Goal: Task Accomplishment & Management: Complete application form

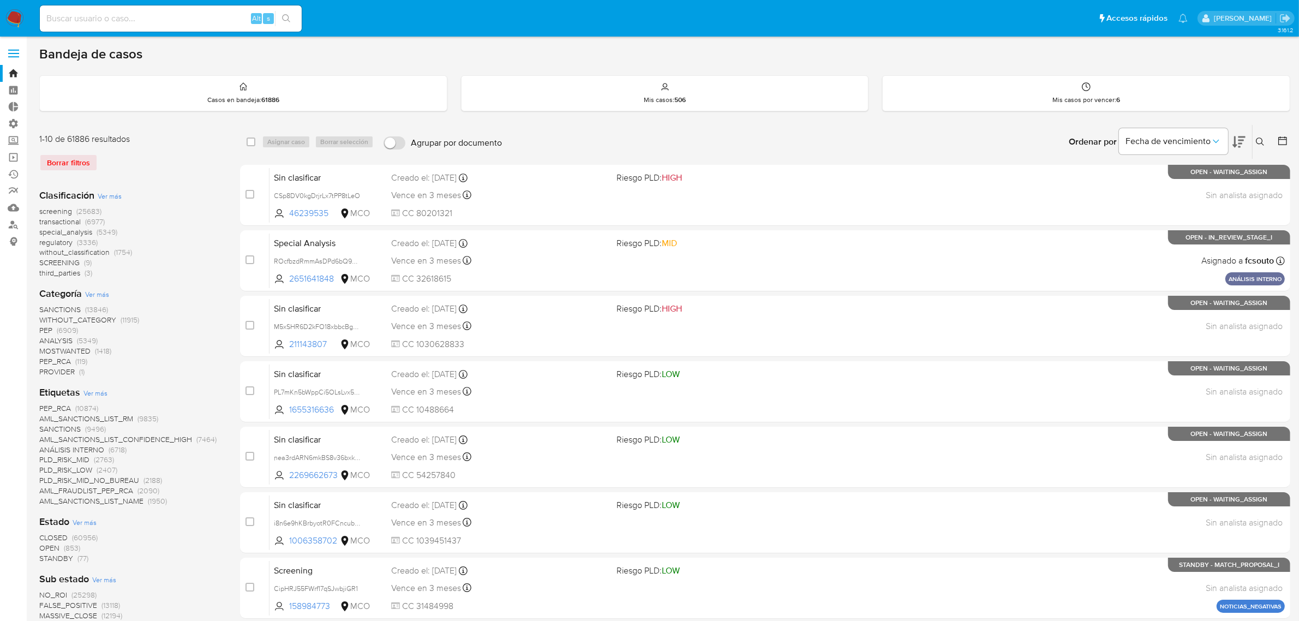
click at [17, 15] on img at bounding box center [14, 18] width 19 height 19
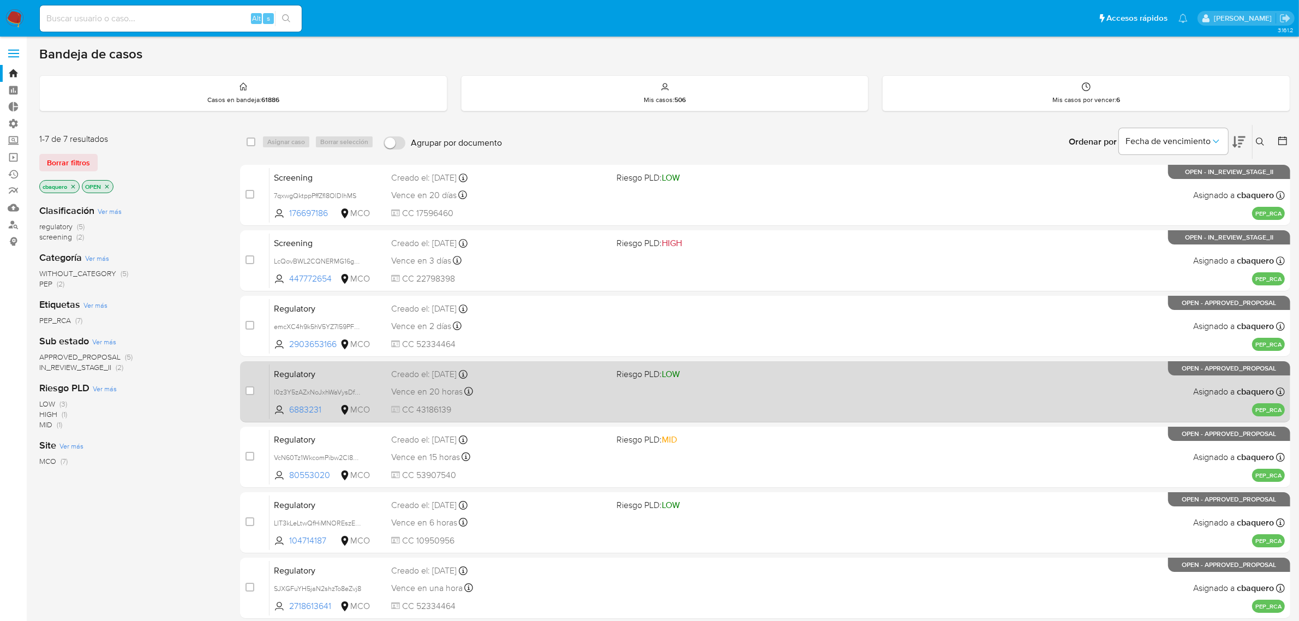
scroll to position [82, 0]
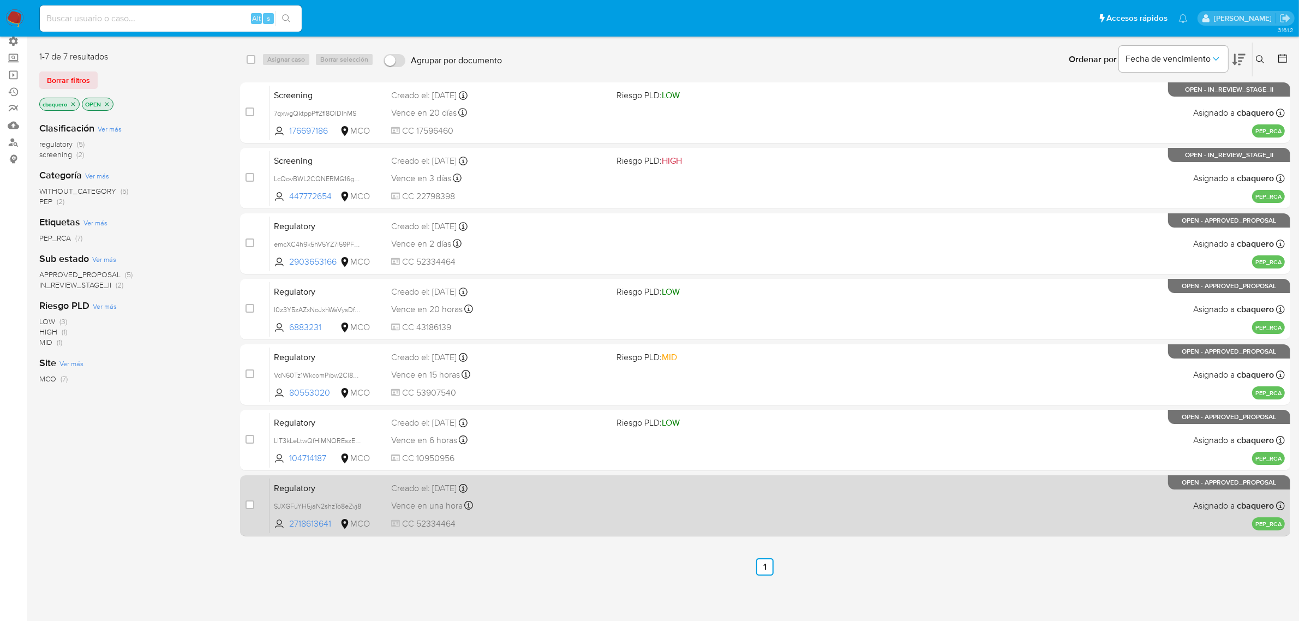
click at [536, 500] on div "Vence en una hora Vence el [DATE] 17:32:37" at bounding box center [499, 505] width 217 height 15
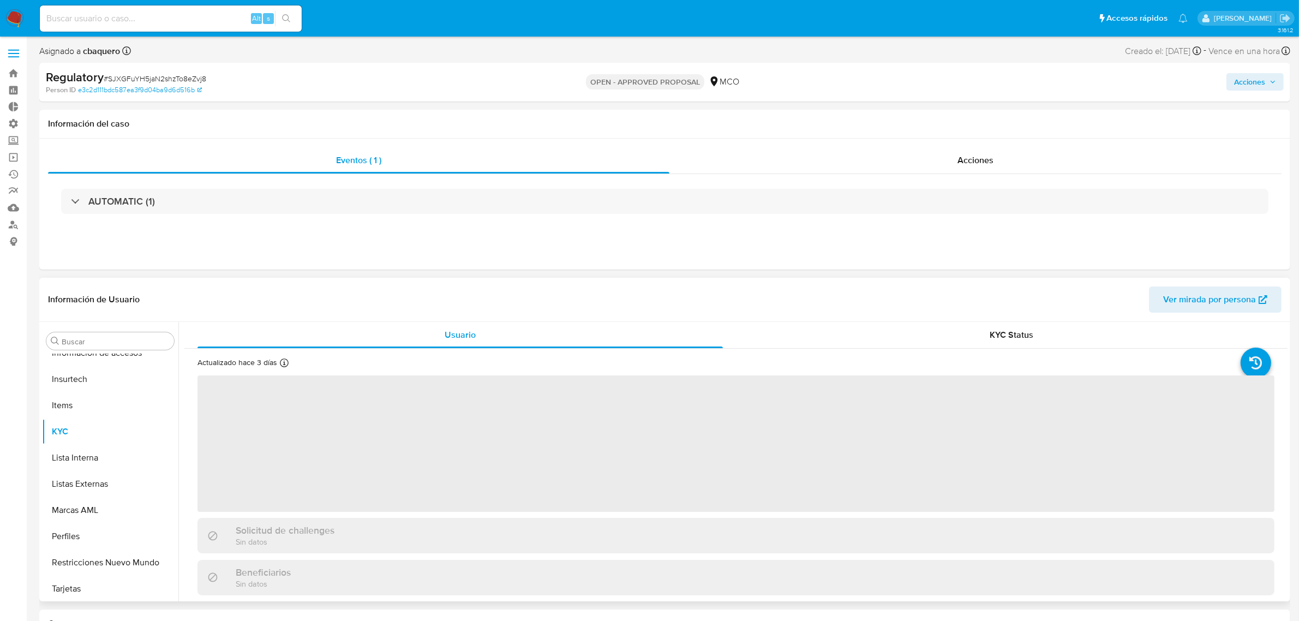
select select "10"
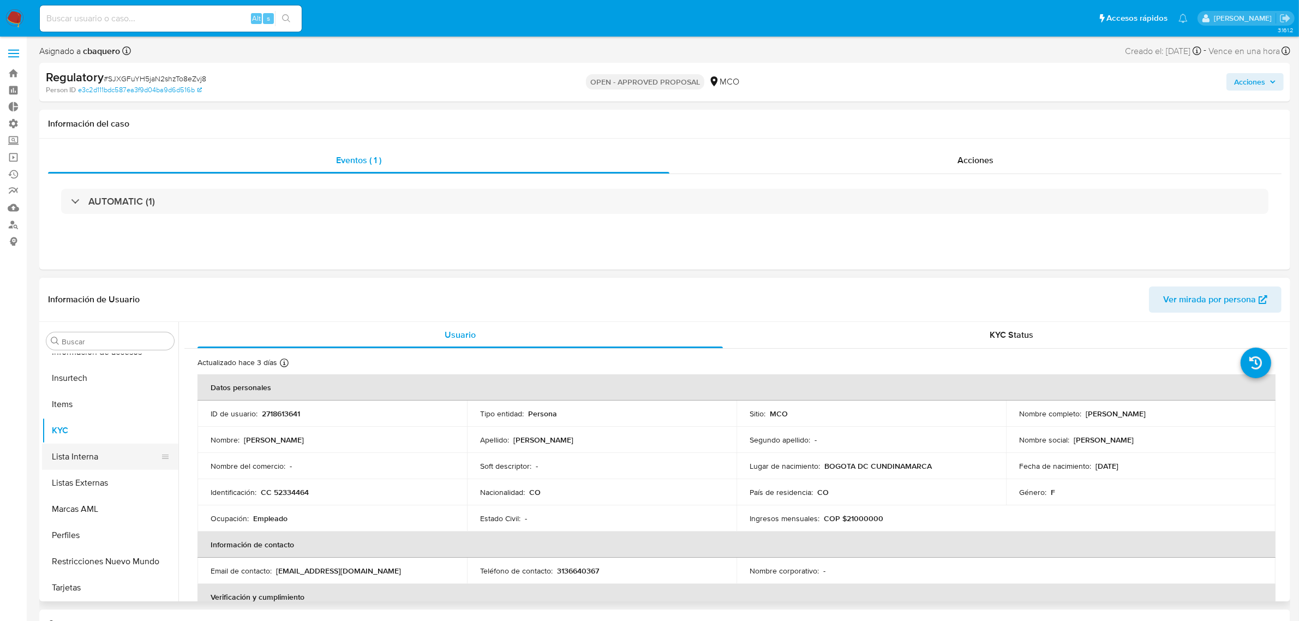
click at [72, 453] on button "Lista Interna" at bounding box center [106, 456] width 128 height 26
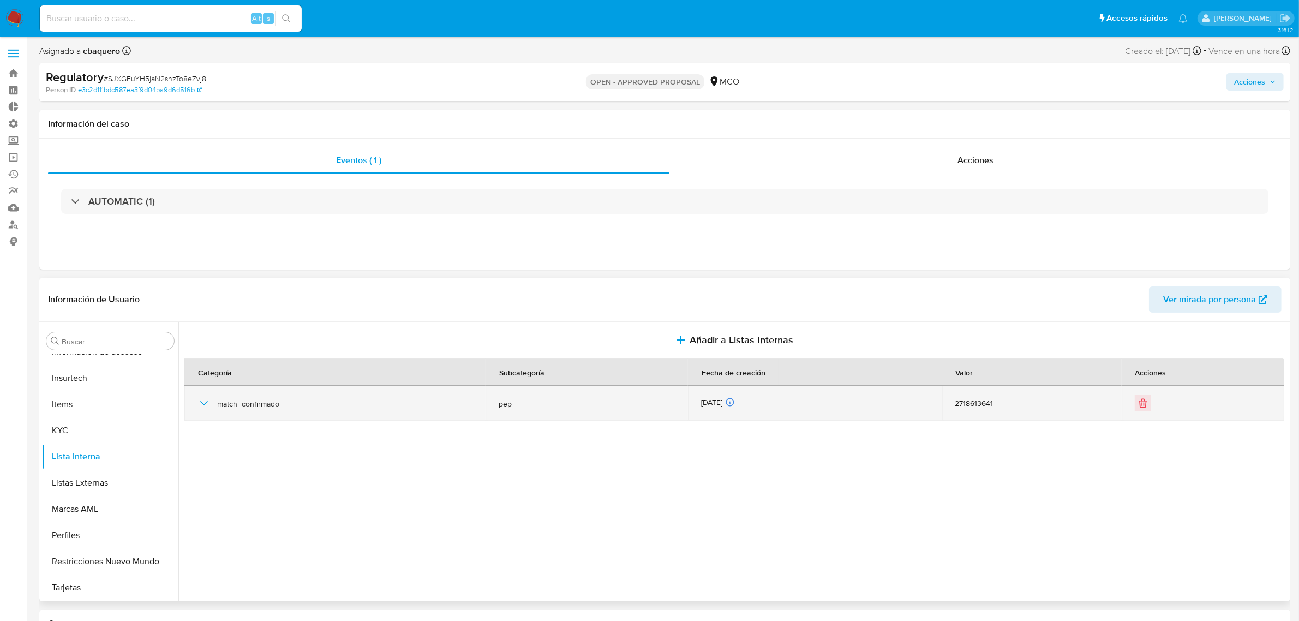
click at [196, 407] on td "match_confirmado" at bounding box center [334, 403] width 301 height 35
click at [208, 396] on div "match_confirmado" at bounding box center [334, 403] width 275 height 35
click at [207, 401] on icon "button" at bounding box center [203, 403] width 13 height 13
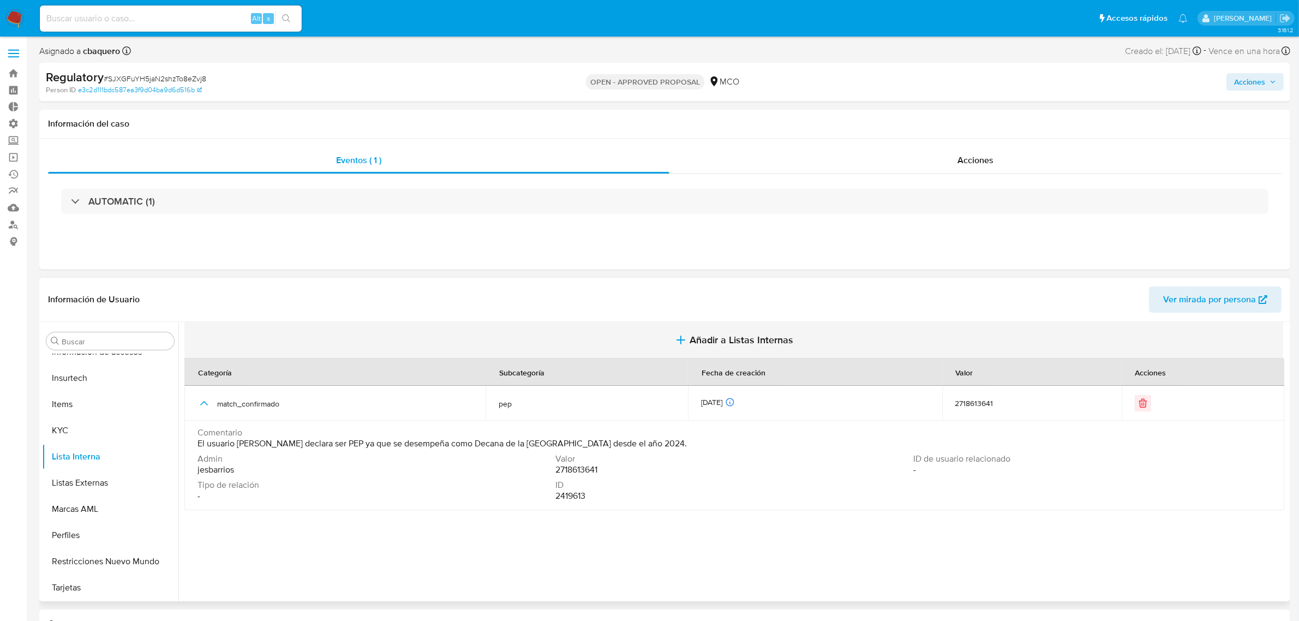
click at [752, 332] on button "Añadir a Listas Internas" at bounding box center [733, 340] width 1099 height 37
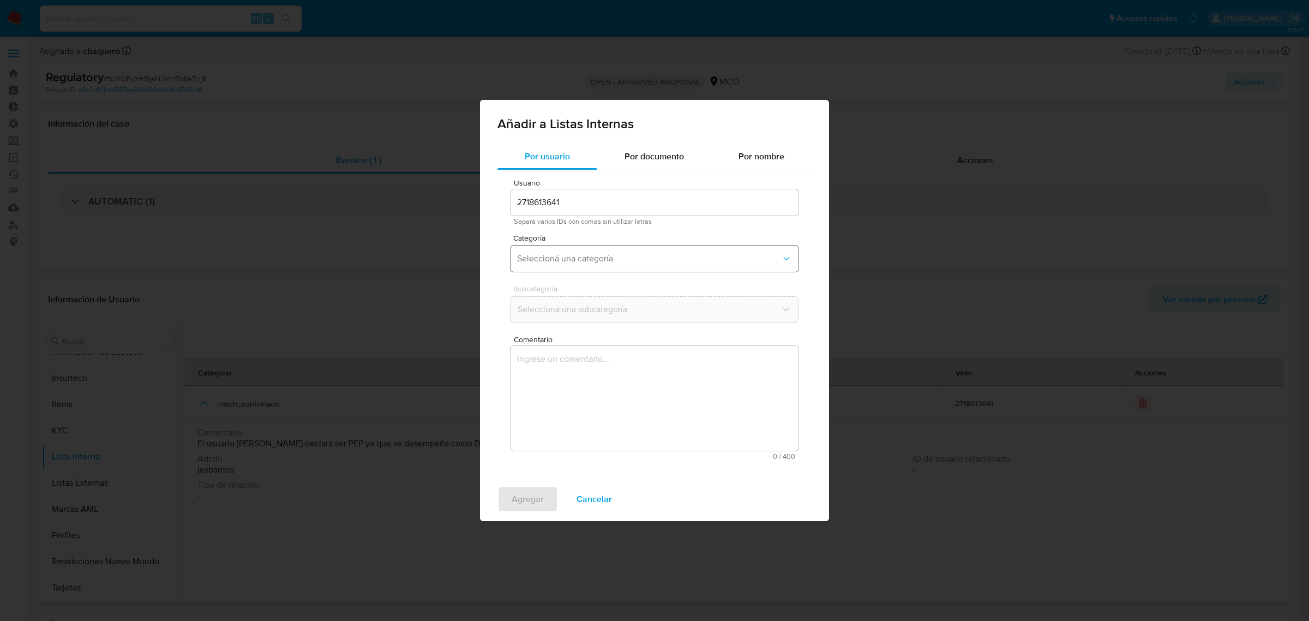
click at [560, 254] on span "Seleccioná una categoría" at bounding box center [649, 258] width 264 height 11
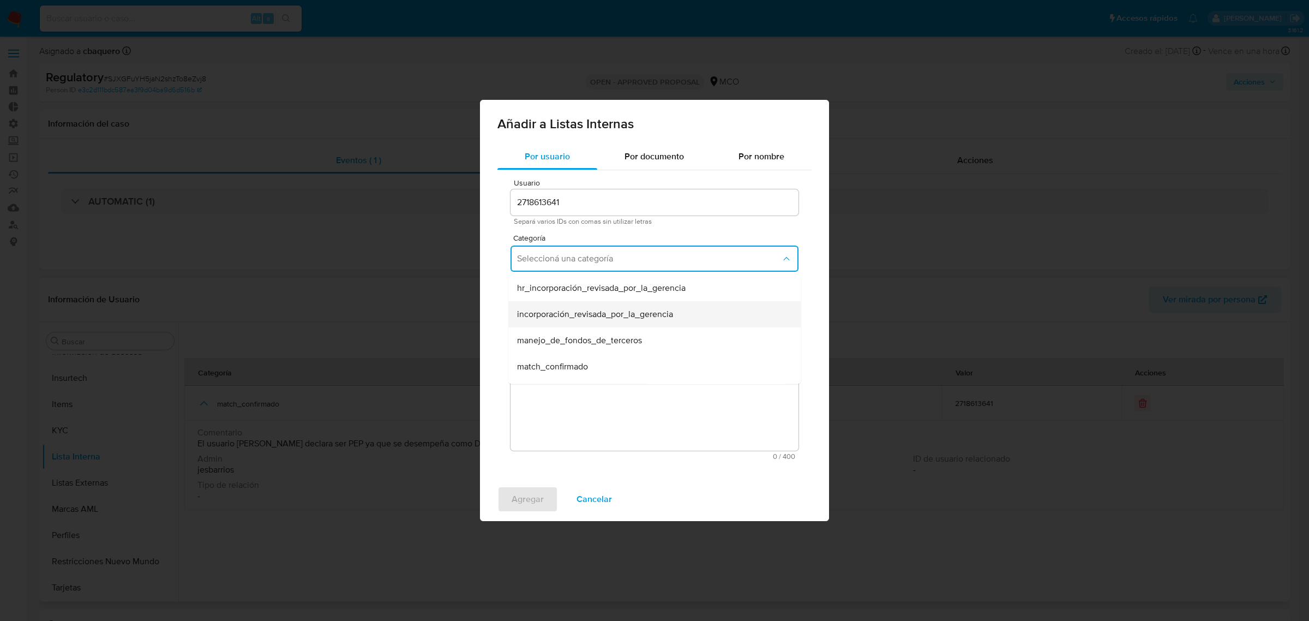
click at [549, 312] on span "incorporación_revisada_por_la_gerencia" at bounding box center [595, 314] width 156 height 11
click at [541, 311] on span "Seleccioná una subcategoría" at bounding box center [649, 309] width 264 height 11
click at [539, 327] on div "aprobado" at bounding box center [651, 339] width 268 height 26
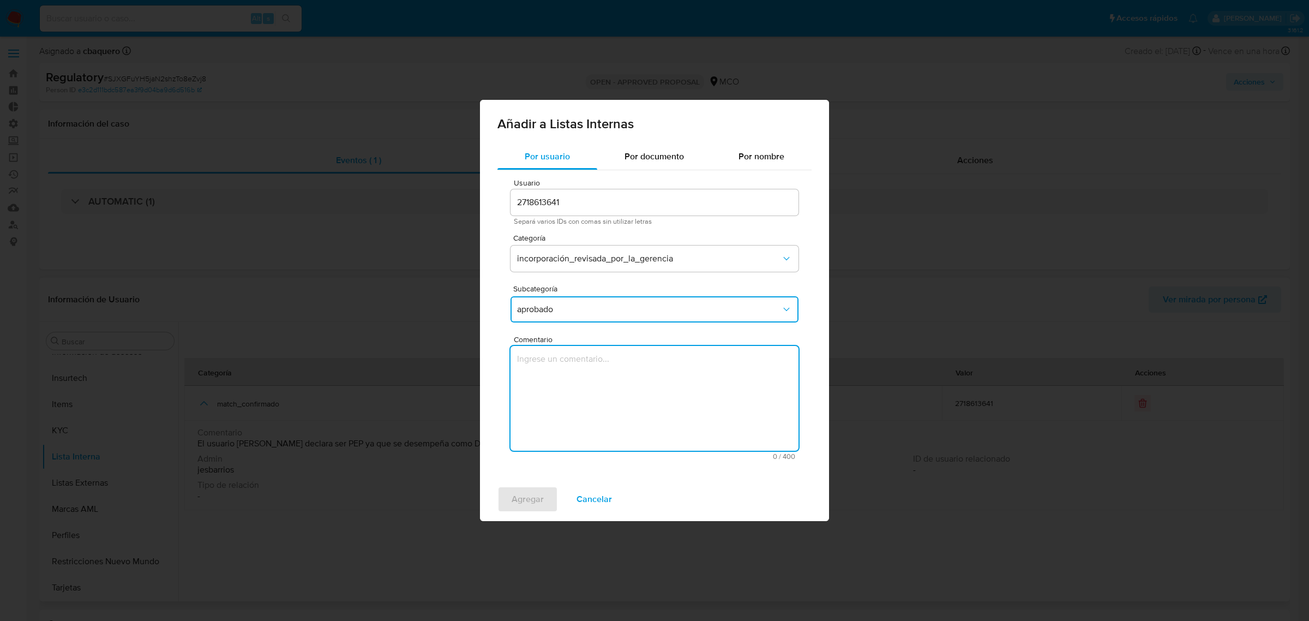
click at [578, 397] on textarea "Comentario" at bounding box center [655, 398] width 288 height 105
type textarea "Se aprueba vinculación de PEP al no encontrar evidencia de noticias negativas"
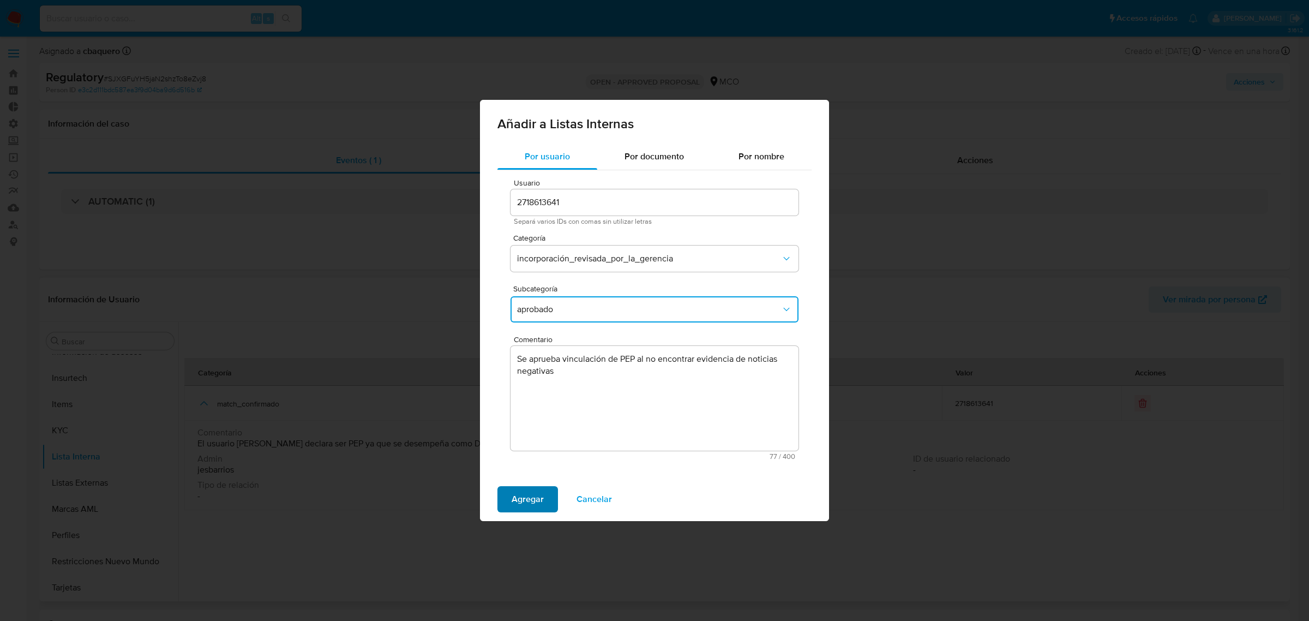
click at [532, 495] on span "Agregar" at bounding box center [528, 499] width 32 height 24
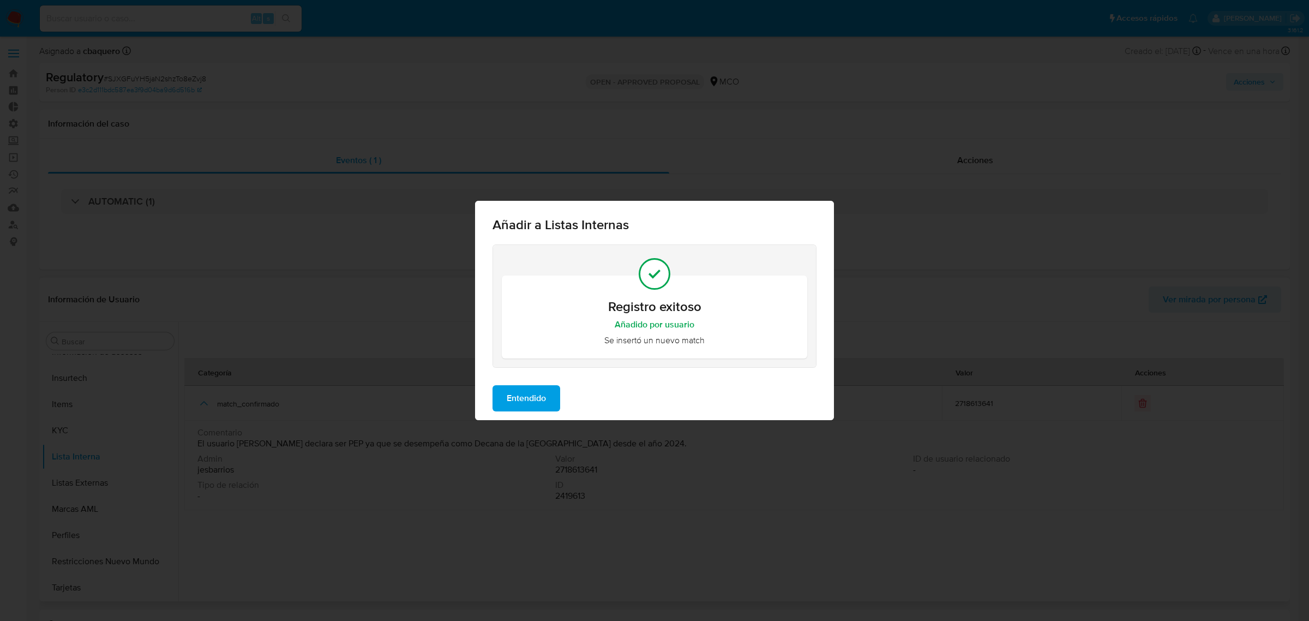
click at [526, 401] on span "Entendido" at bounding box center [526, 398] width 39 height 24
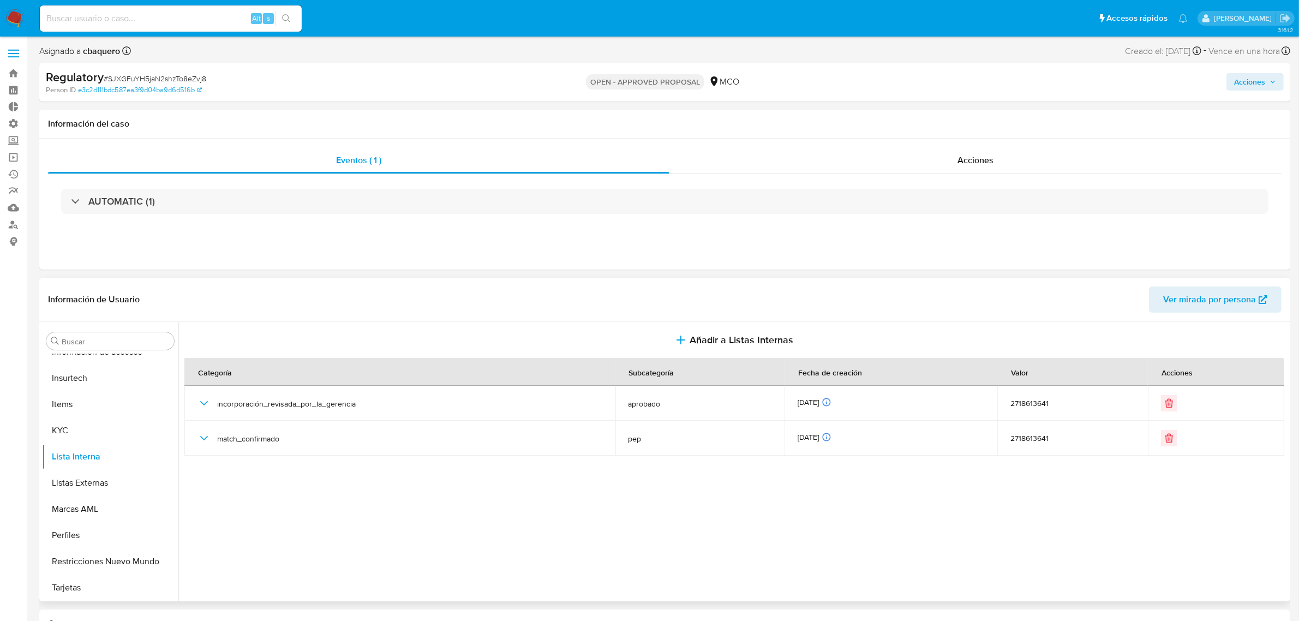
click at [1242, 74] on span "Acciones" at bounding box center [1249, 81] width 31 height 17
click at [987, 115] on span "Alt" at bounding box center [991, 117] width 9 height 10
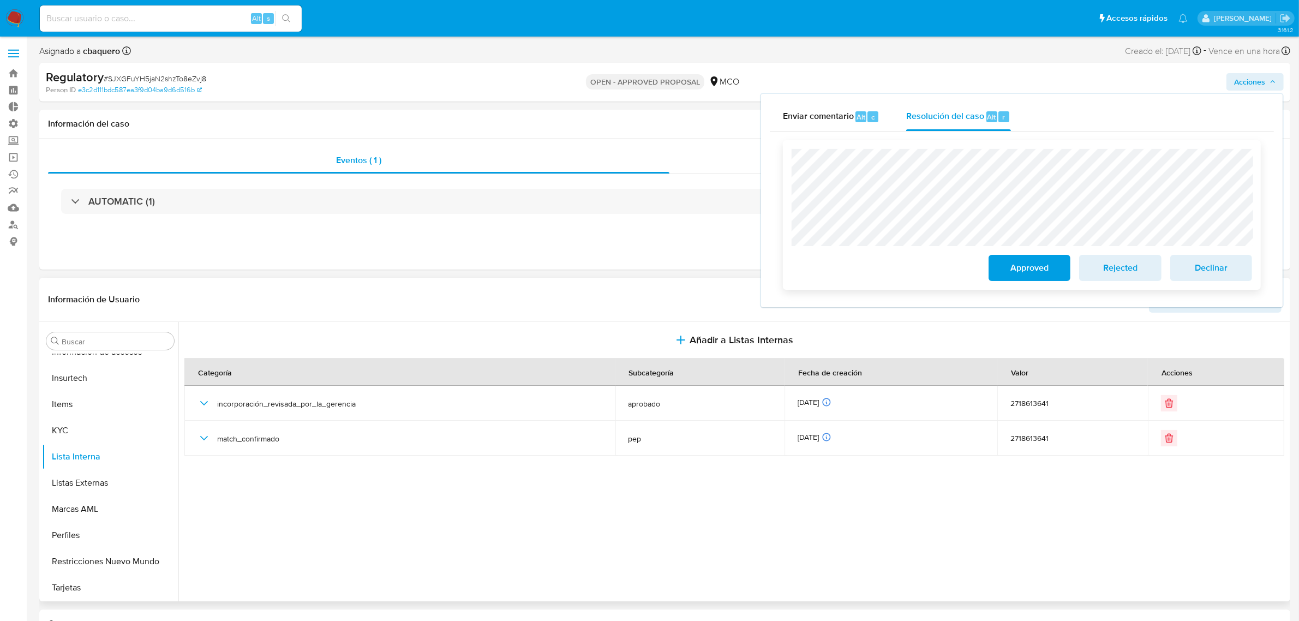
click at [1003, 268] on span "Approved" at bounding box center [1029, 268] width 53 height 24
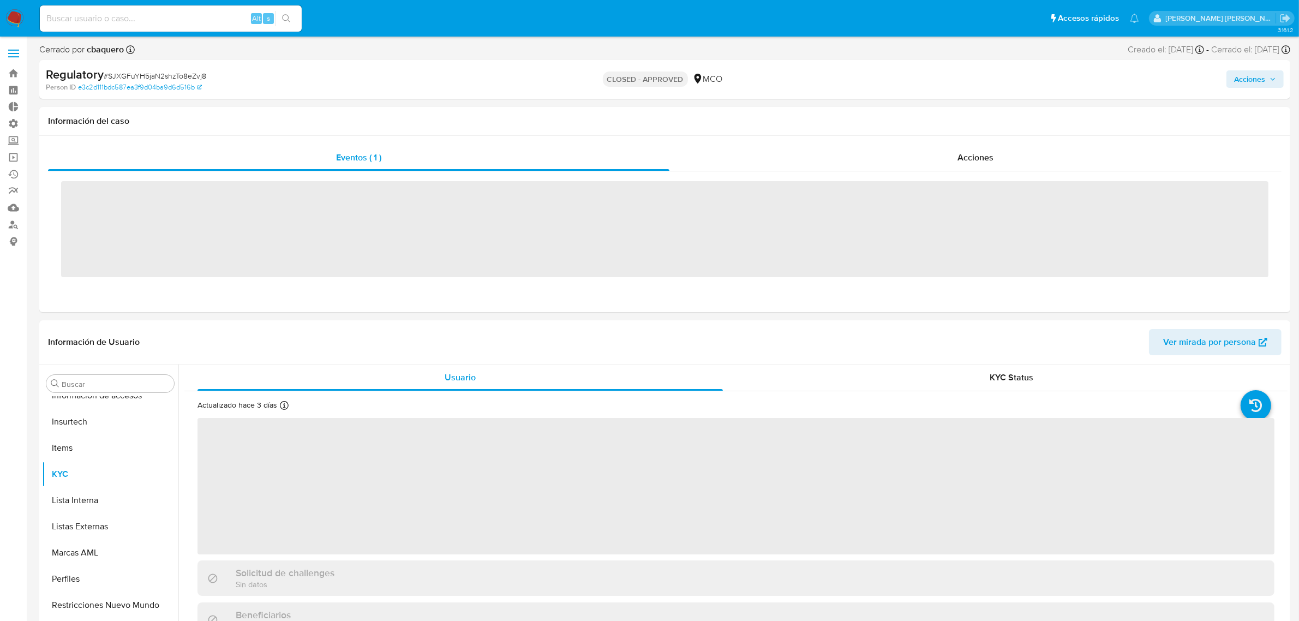
scroll to position [513, 0]
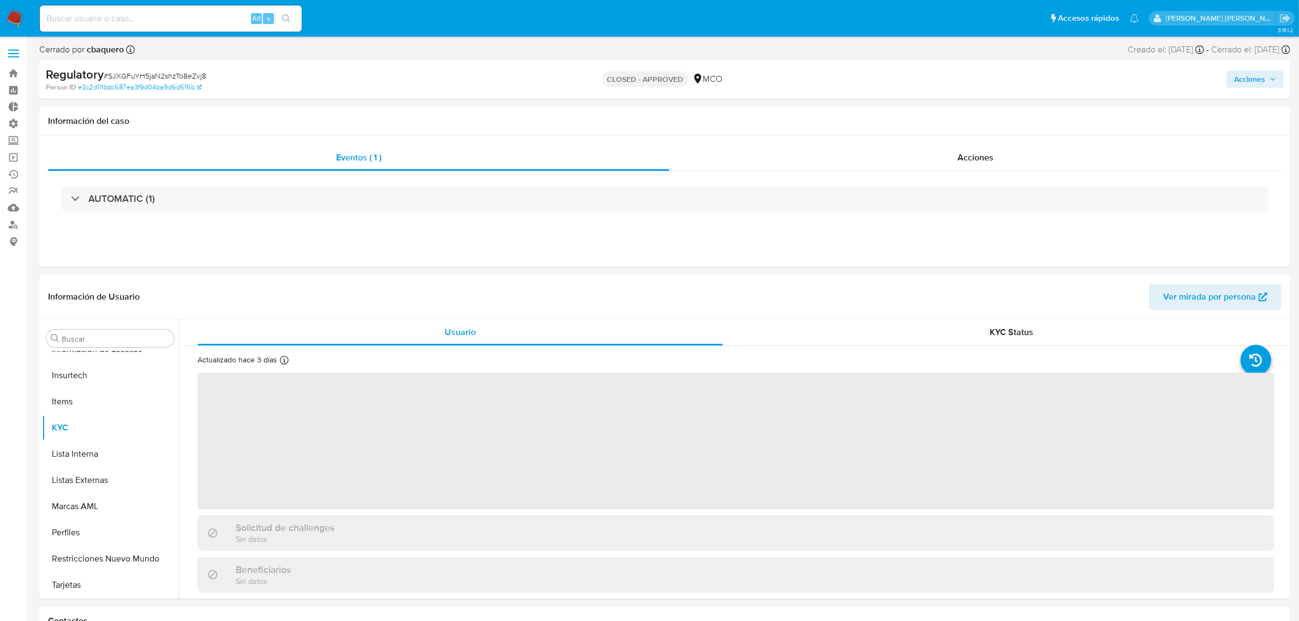
select select "10"
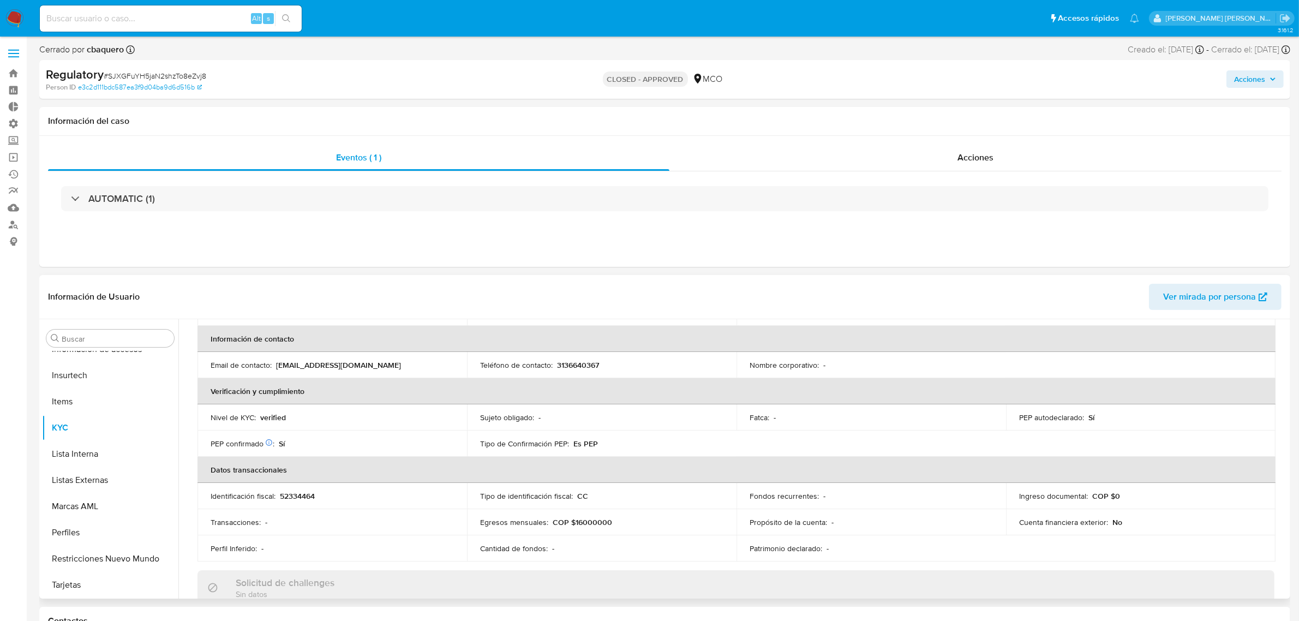
scroll to position [205, 0]
click at [1238, 83] on span "Acciones" at bounding box center [1249, 78] width 31 height 17
click at [976, 115] on span "Resolución del caso" at bounding box center [945, 113] width 78 height 13
click at [10, 20] on img at bounding box center [14, 18] width 19 height 19
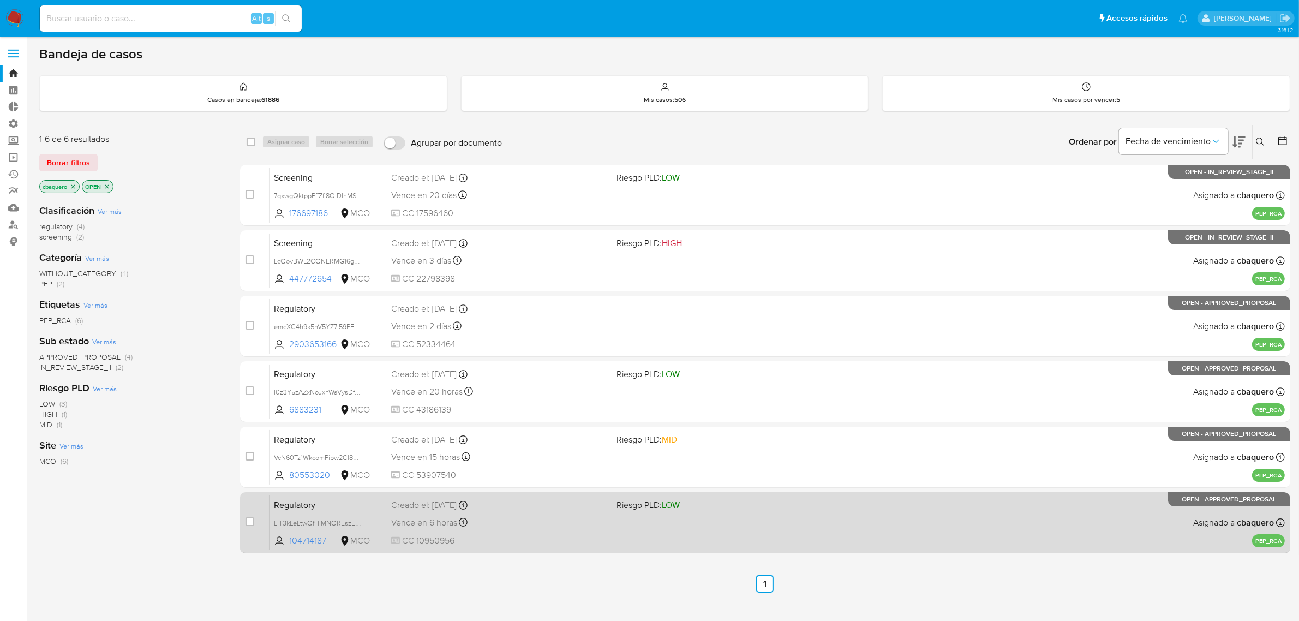
click at [560, 532] on div "Regulatory LIT3kLeLtwQfHiMNOREszEsP 104714187 MCO Riesgo PLD: LOW Creado el: [D…" at bounding box center [776, 522] width 1015 height 55
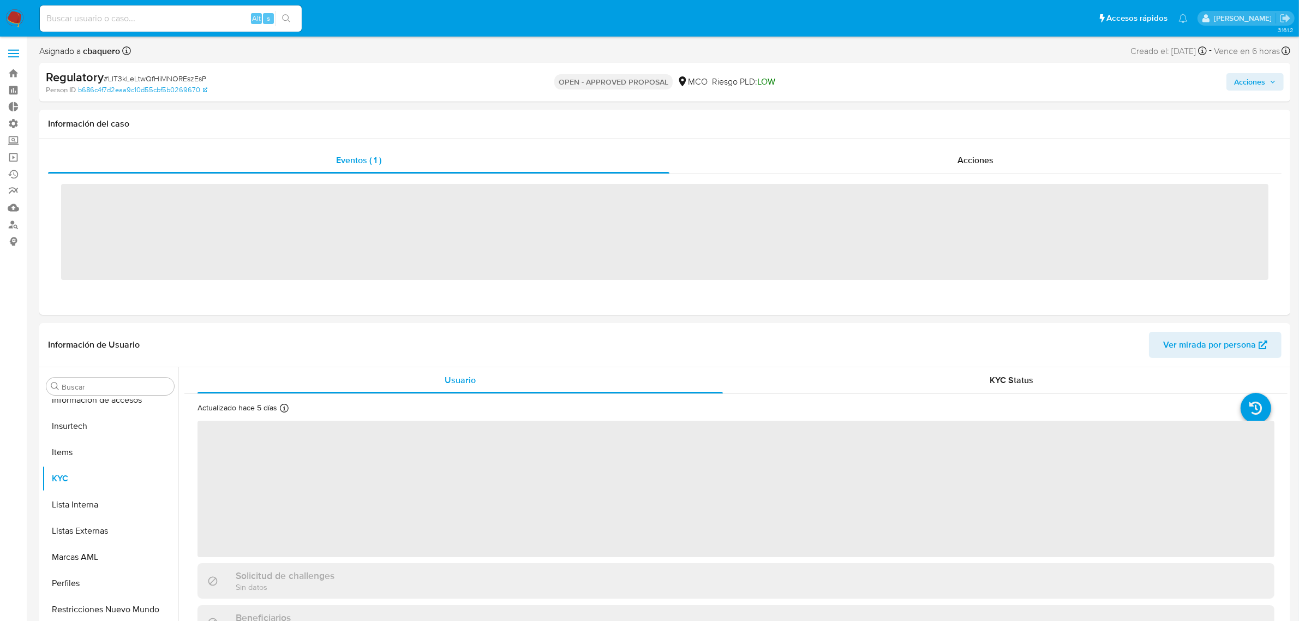
scroll to position [513, 0]
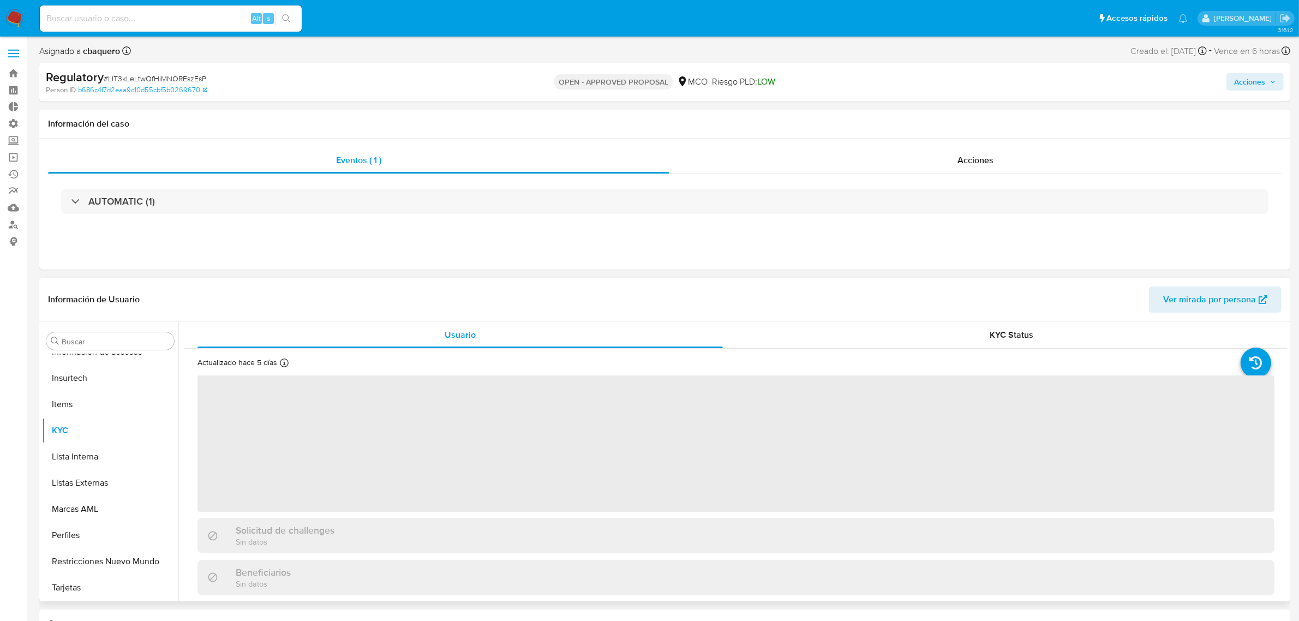
select select "10"
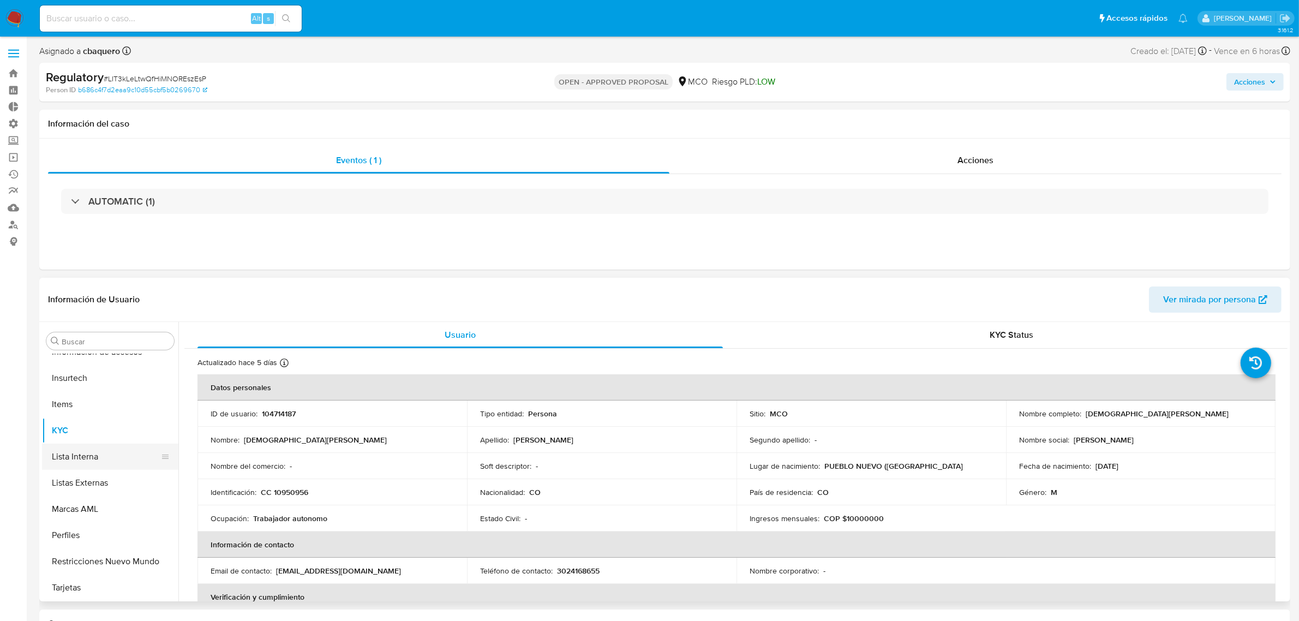
click at [78, 454] on button "Lista Interna" at bounding box center [106, 456] width 128 height 26
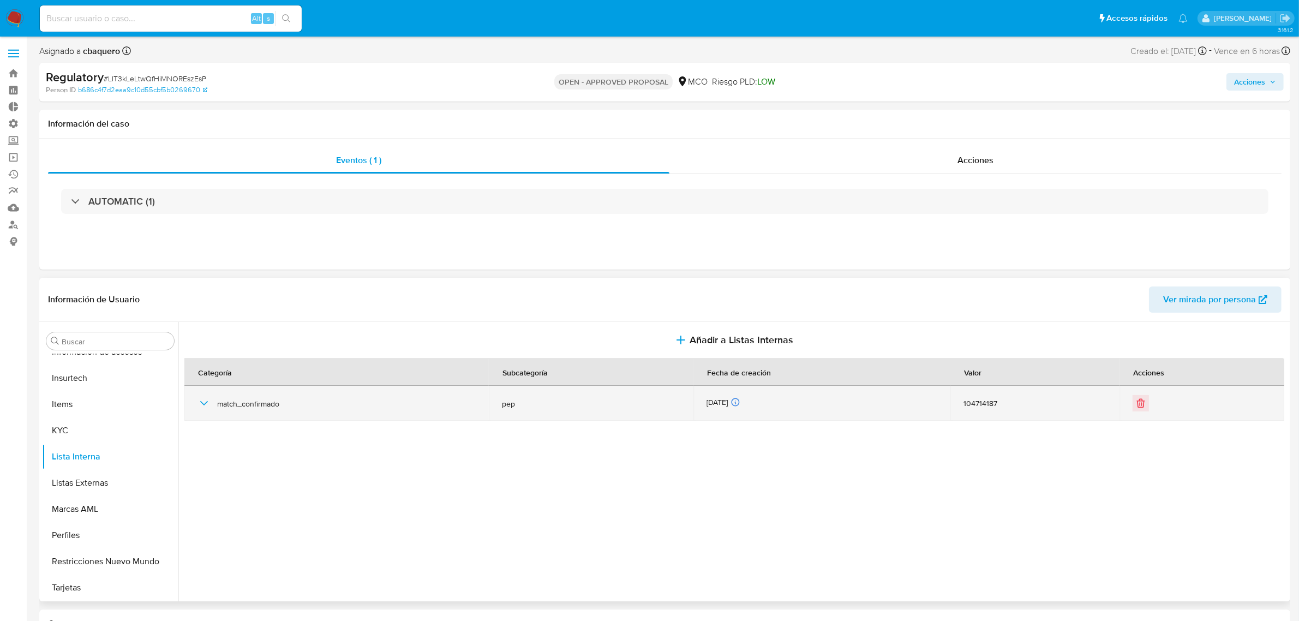
click at [205, 401] on icon "button" at bounding box center [203, 403] width 13 height 13
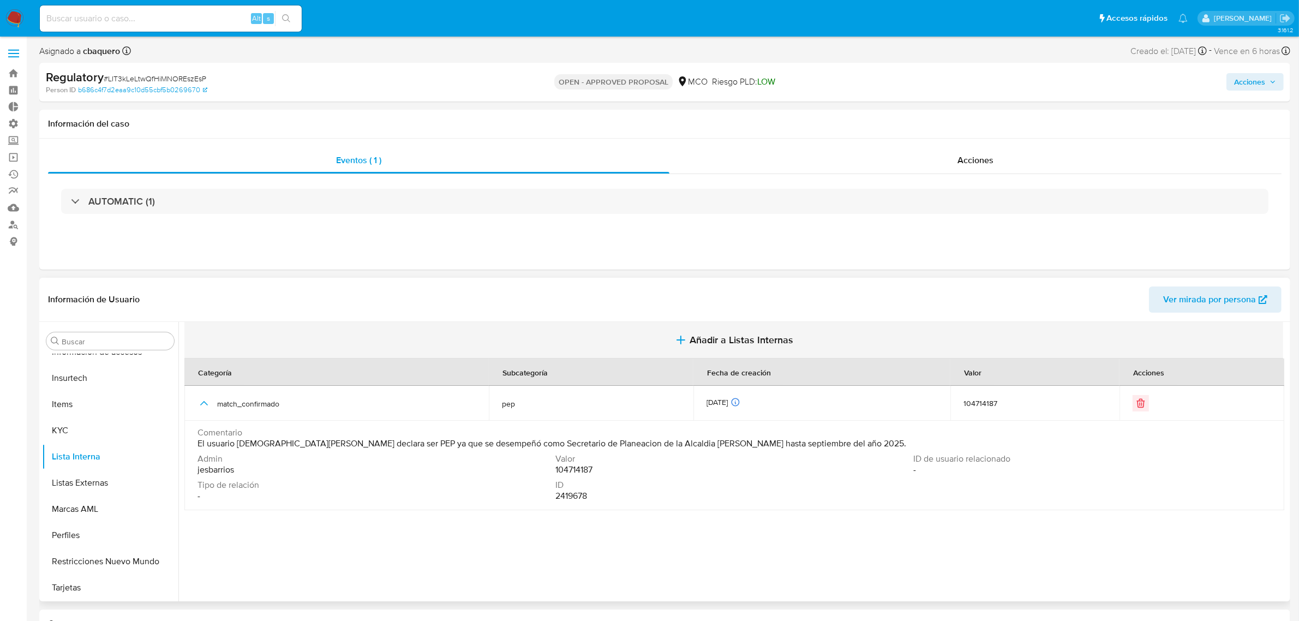
click at [789, 351] on button "Añadir a Listas Internas" at bounding box center [733, 340] width 1099 height 37
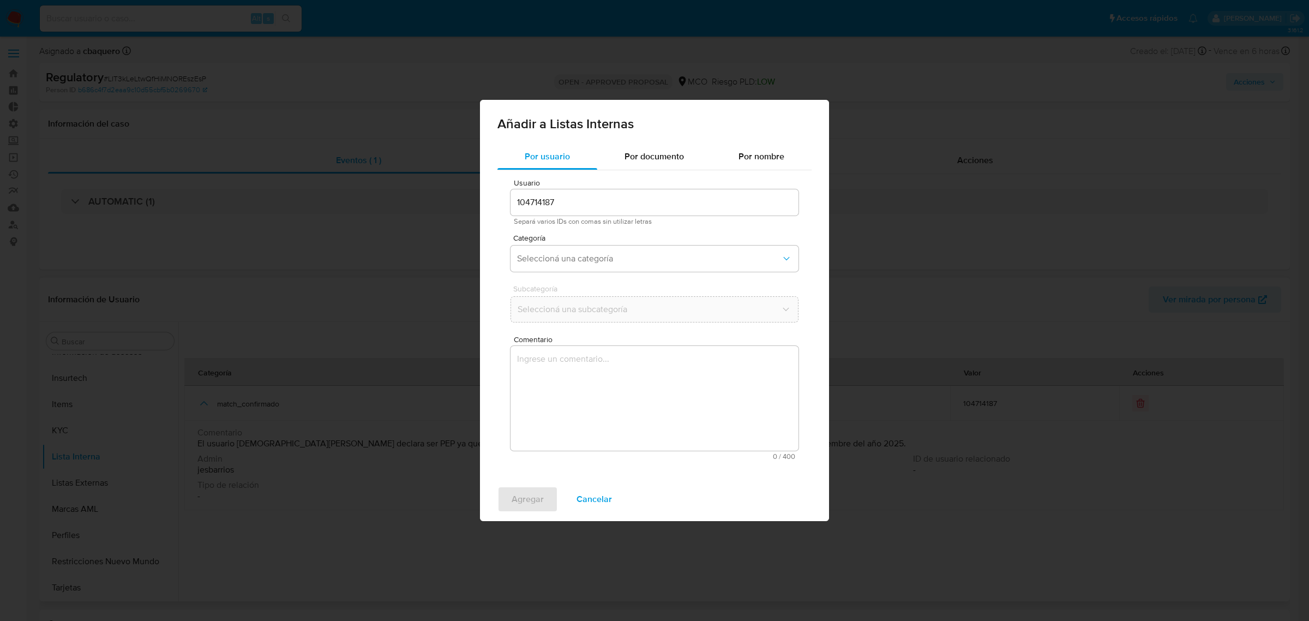
drag, startPoint x: 609, startPoint y: 274, endPoint x: 593, endPoint y: 265, distance: 18.3
click at [609, 274] on div "Categoría Seleccioná una categoría" at bounding box center [655, 255] width 288 height 42
click at [593, 265] on button "Seleccioná una categoría" at bounding box center [655, 258] width 288 height 26
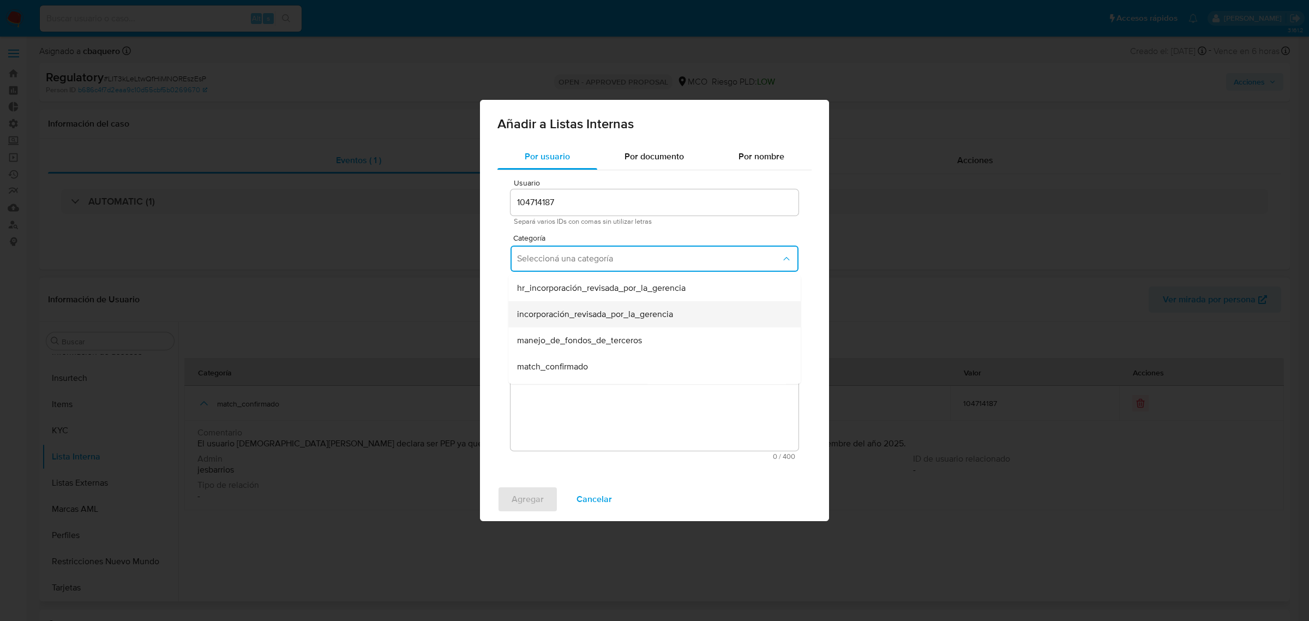
click at [573, 314] on span "incorporación_revisada_por_la_gerencia" at bounding box center [595, 314] width 156 height 11
click at [567, 305] on span "Seleccioná una subcategoría" at bounding box center [649, 309] width 264 height 11
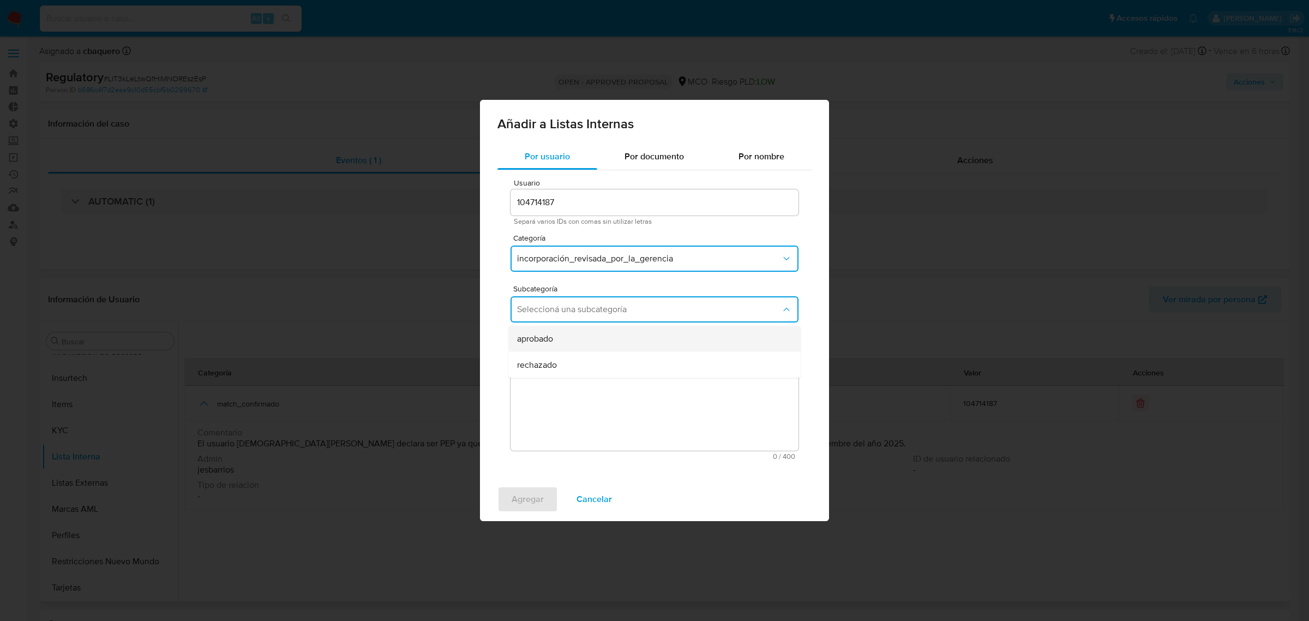
click at [549, 327] on div "aprobado" at bounding box center [651, 339] width 268 height 26
click at [597, 402] on textarea "Comentario" at bounding box center [655, 398] width 288 height 105
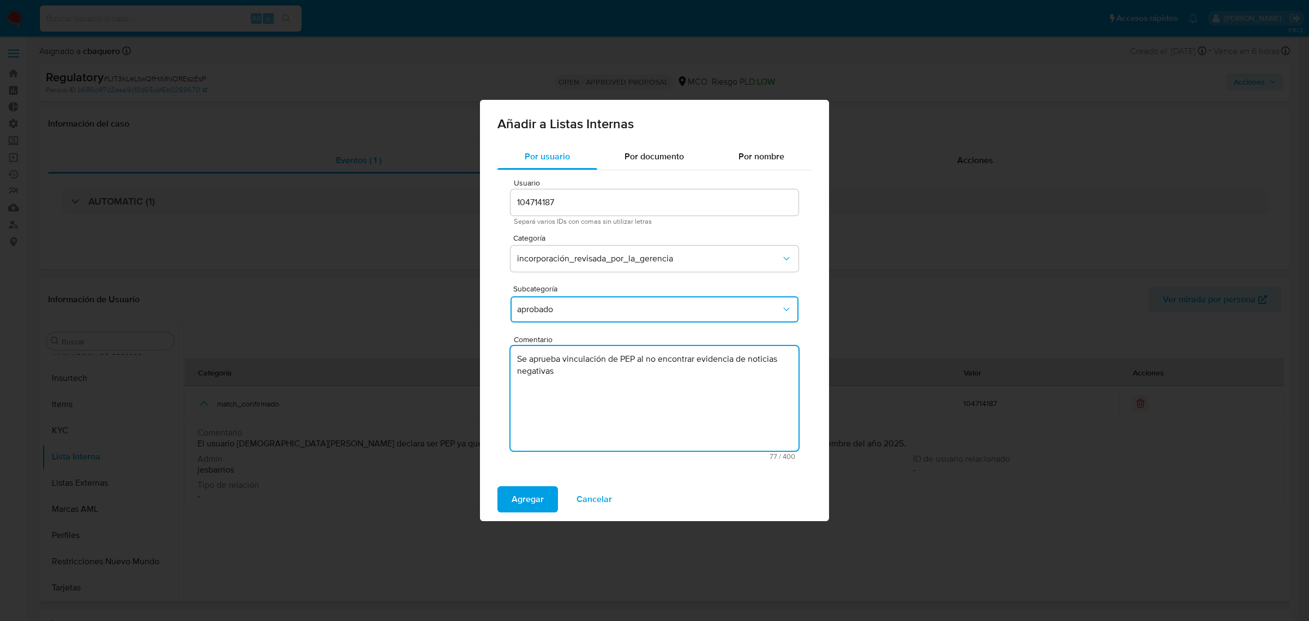
type textarea "Se aprueba vinculación de PEP al no encontrar evidencia de noticias negativas"
click at [543, 485] on div "Agregar Cancelar" at bounding box center [654, 499] width 349 height 44
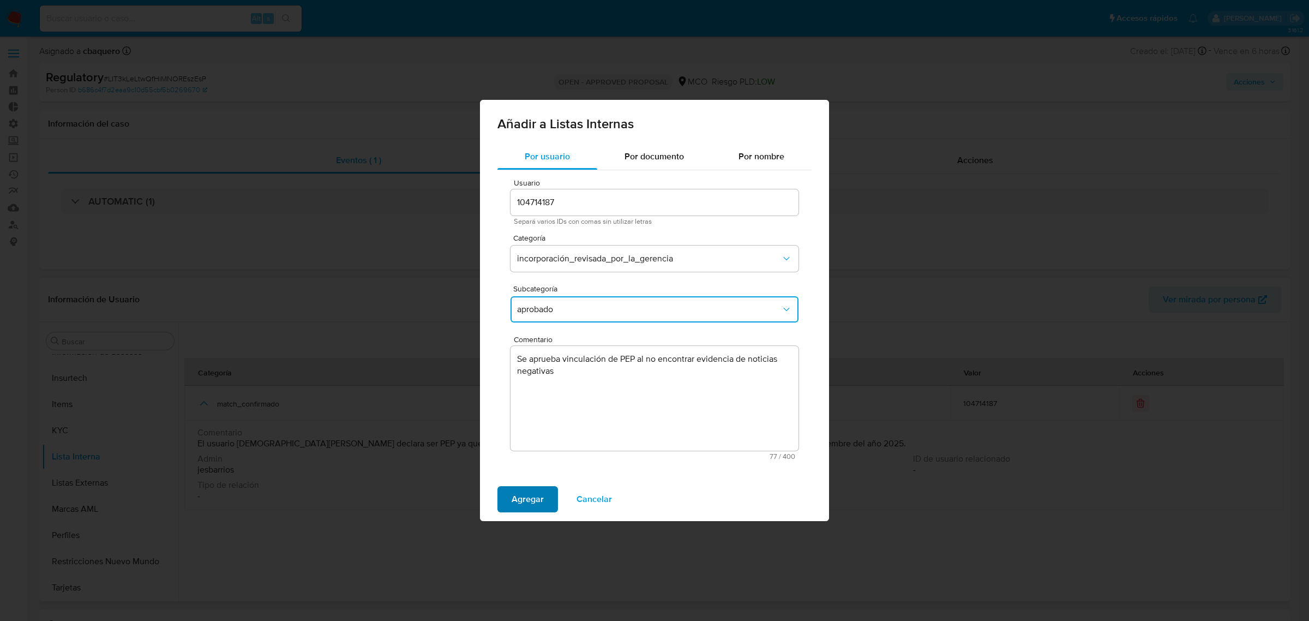
click at [541, 488] on span "Agregar" at bounding box center [528, 499] width 32 height 24
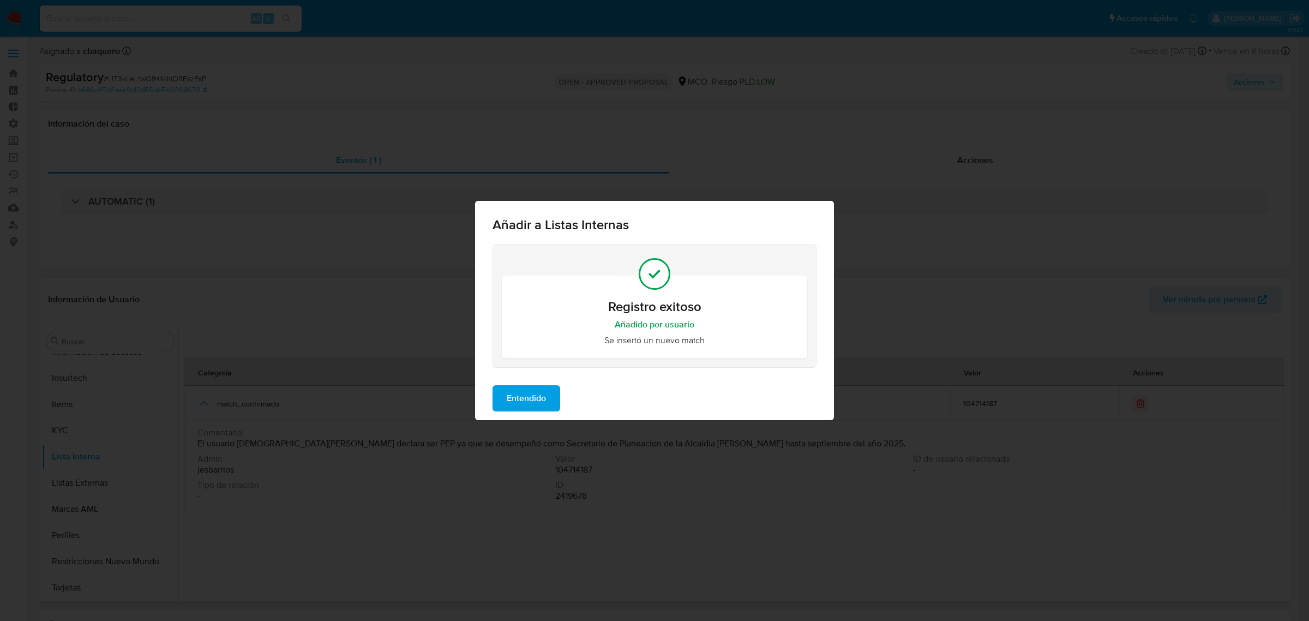
click at [543, 406] on span "Entendido" at bounding box center [526, 398] width 39 height 24
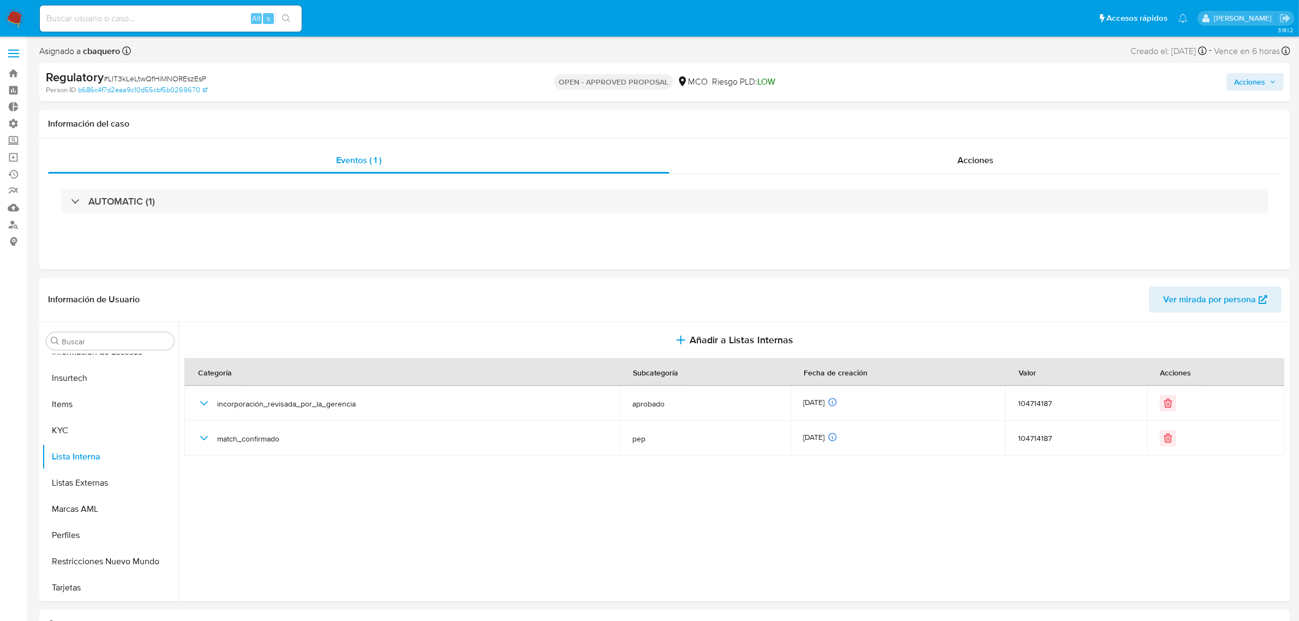
click at [1276, 77] on button "Acciones" at bounding box center [1254, 81] width 57 height 17
drag, startPoint x: 985, startPoint y: 121, endPoint x: 966, endPoint y: 137, distance: 25.5
click at [986, 121] on div "Alt r" at bounding box center [997, 116] width 23 height 11
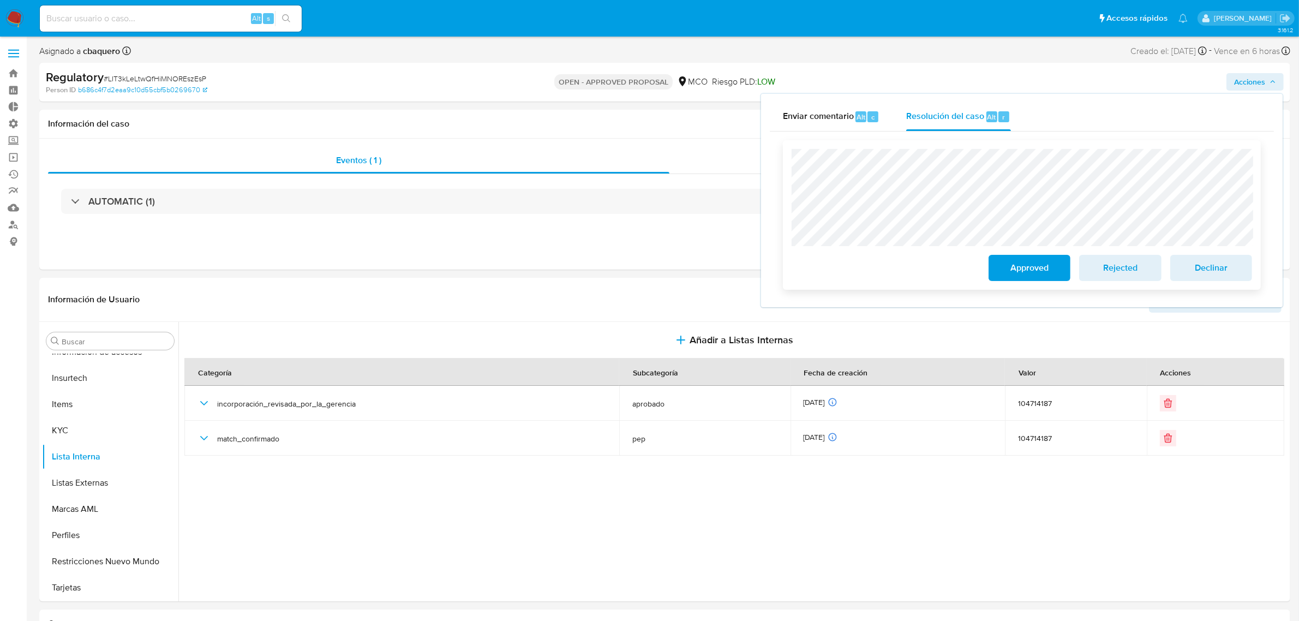
click at [1018, 274] on span "Approved" at bounding box center [1029, 268] width 53 height 24
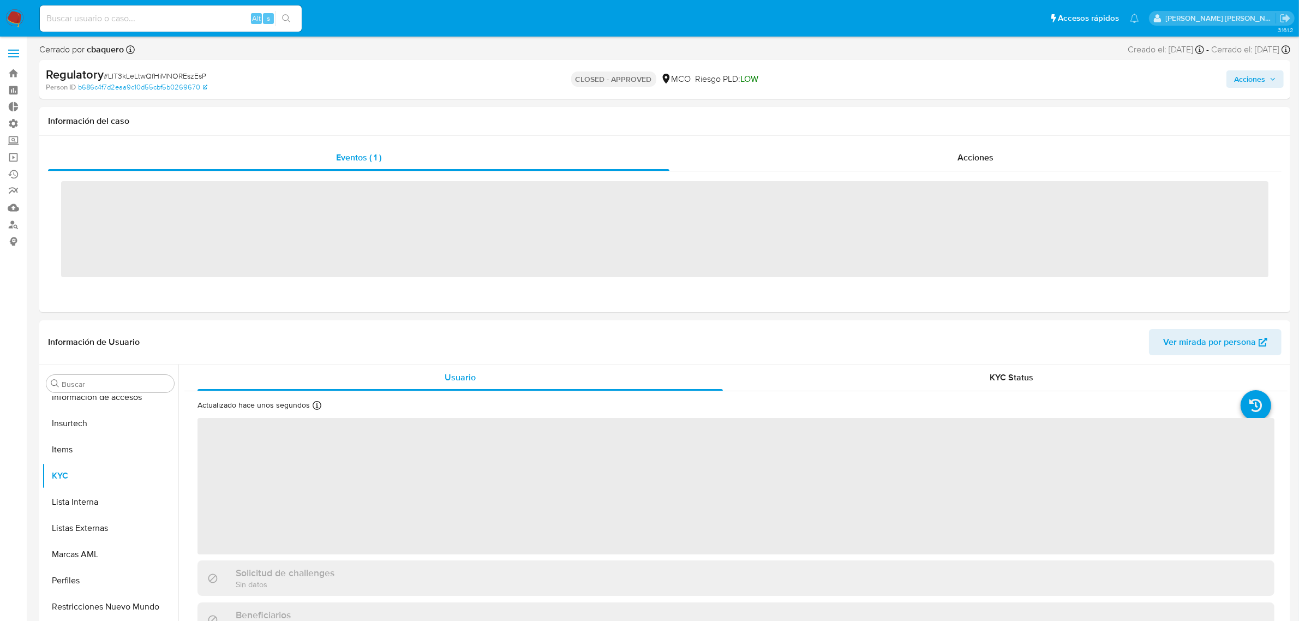
scroll to position [513, 0]
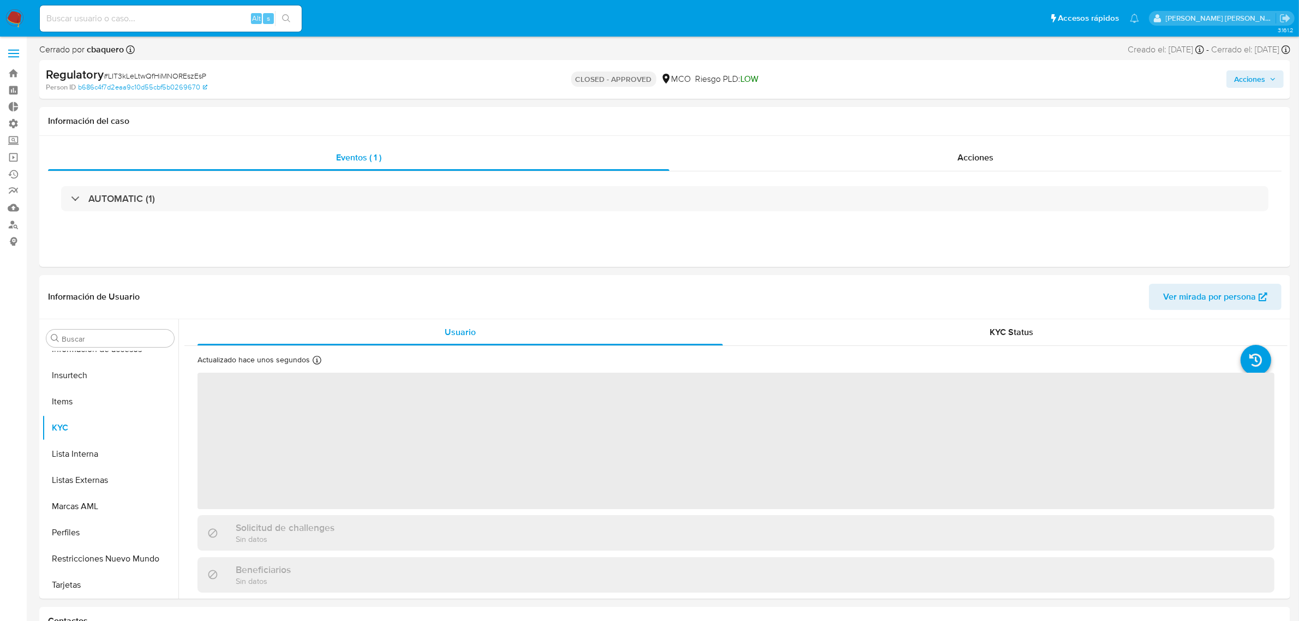
select select "10"
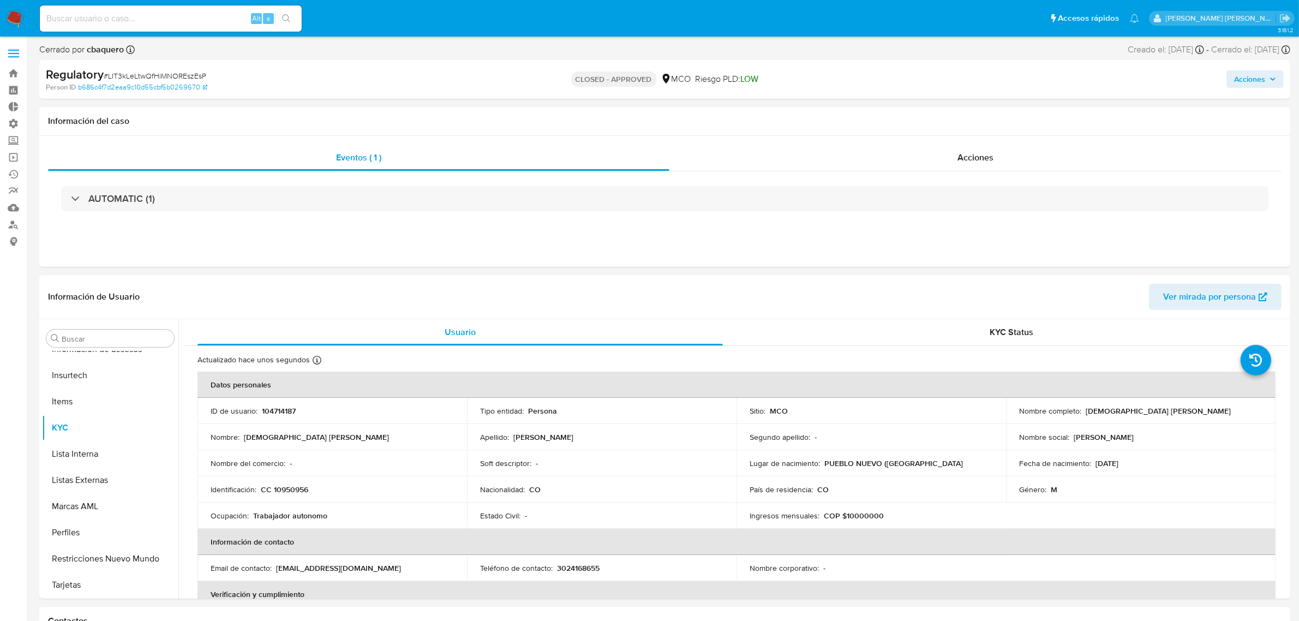
click at [11, 20] on img at bounding box center [14, 18] width 19 height 19
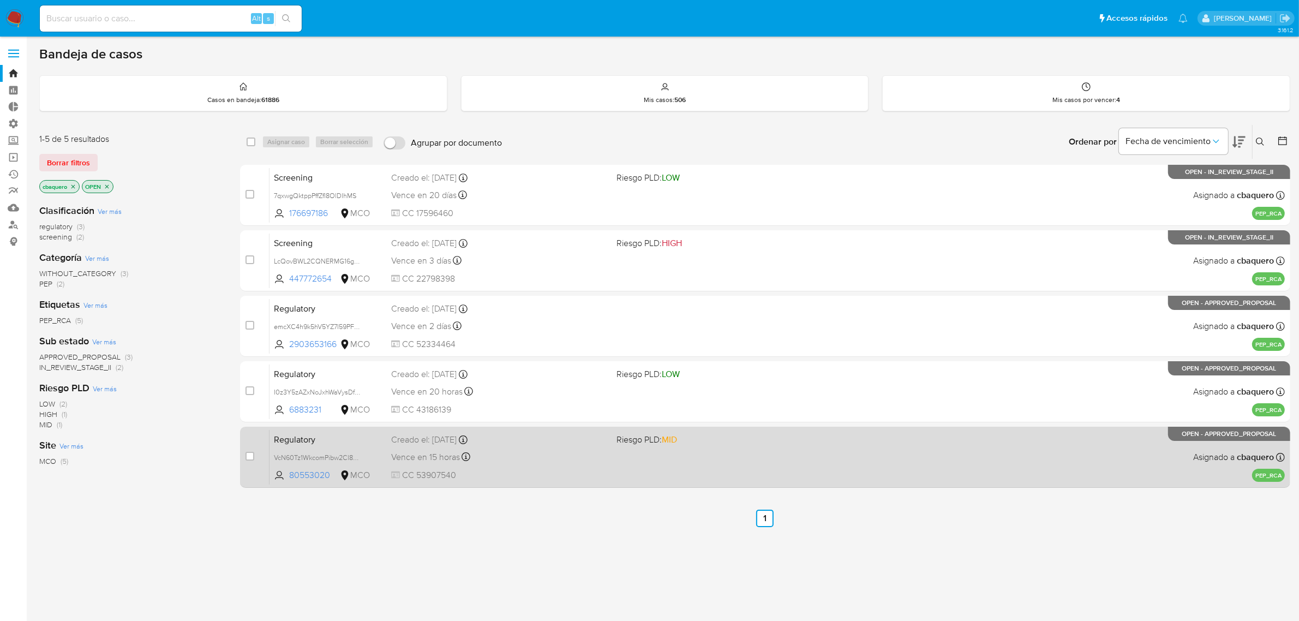
click at [553, 459] on div "Vence en 15 horas Vence el [DATE] 07:08:39" at bounding box center [499, 456] width 217 height 15
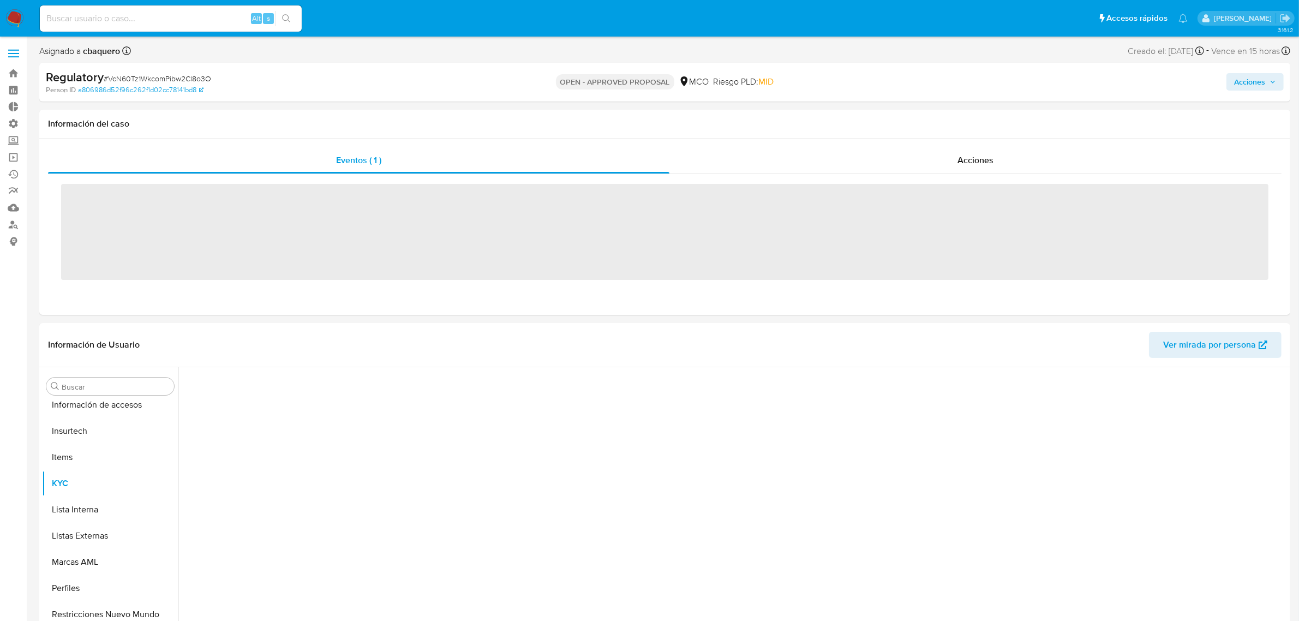
scroll to position [513, 0]
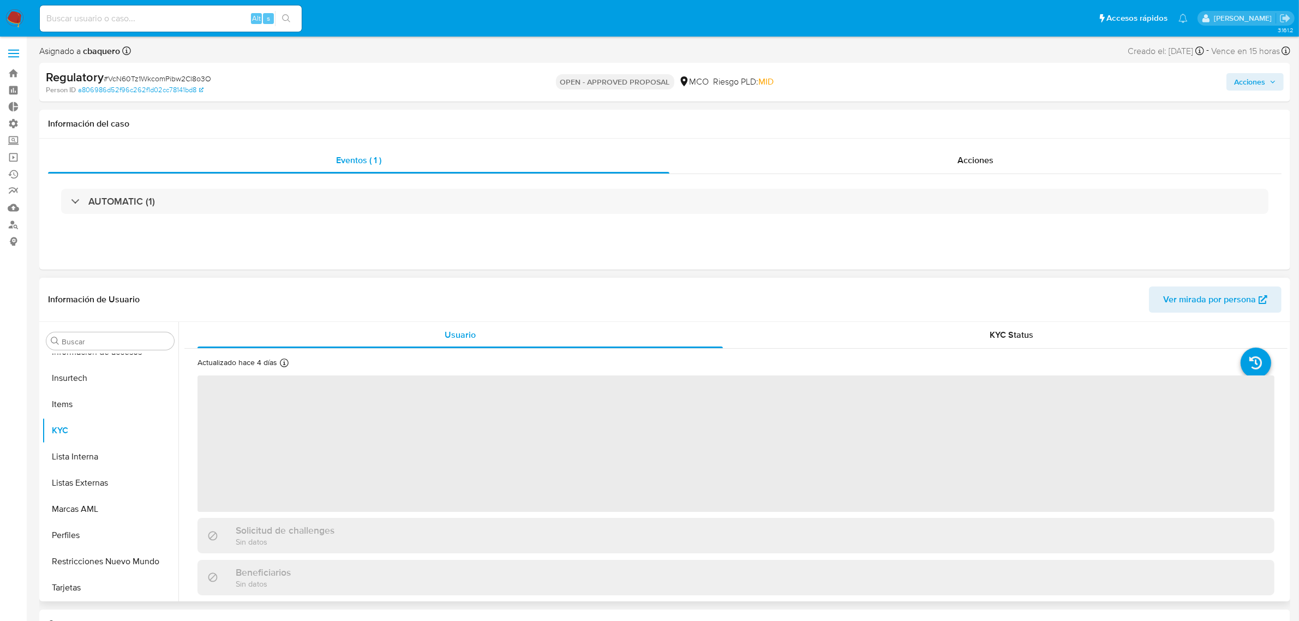
select select "10"
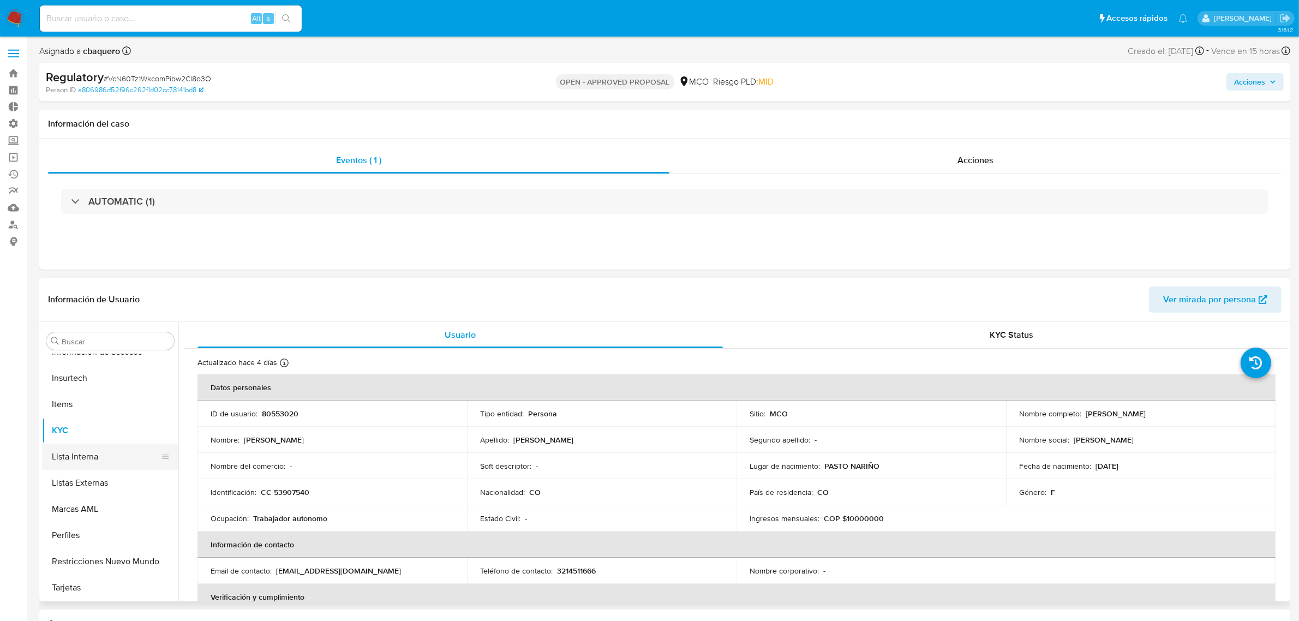
click at [79, 455] on button "Lista Interna" at bounding box center [106, 456] width 128 height 26
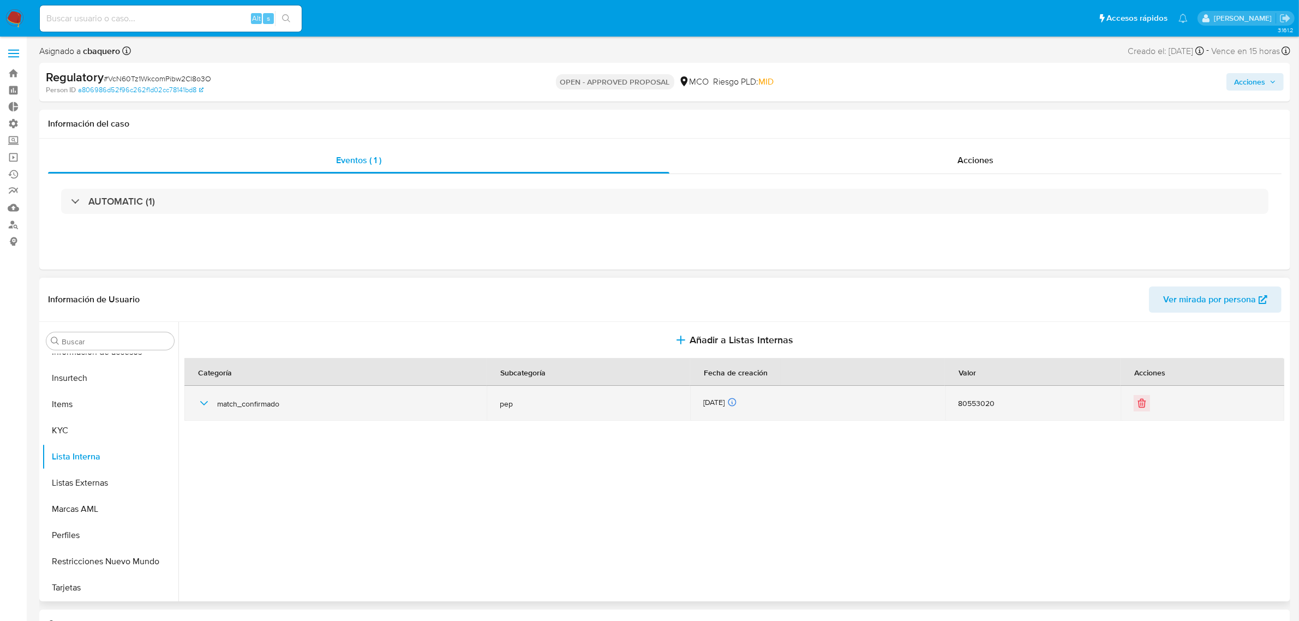
click at [202, 406] on icon "button" at bounding box center [203, 403] width 13 height 13
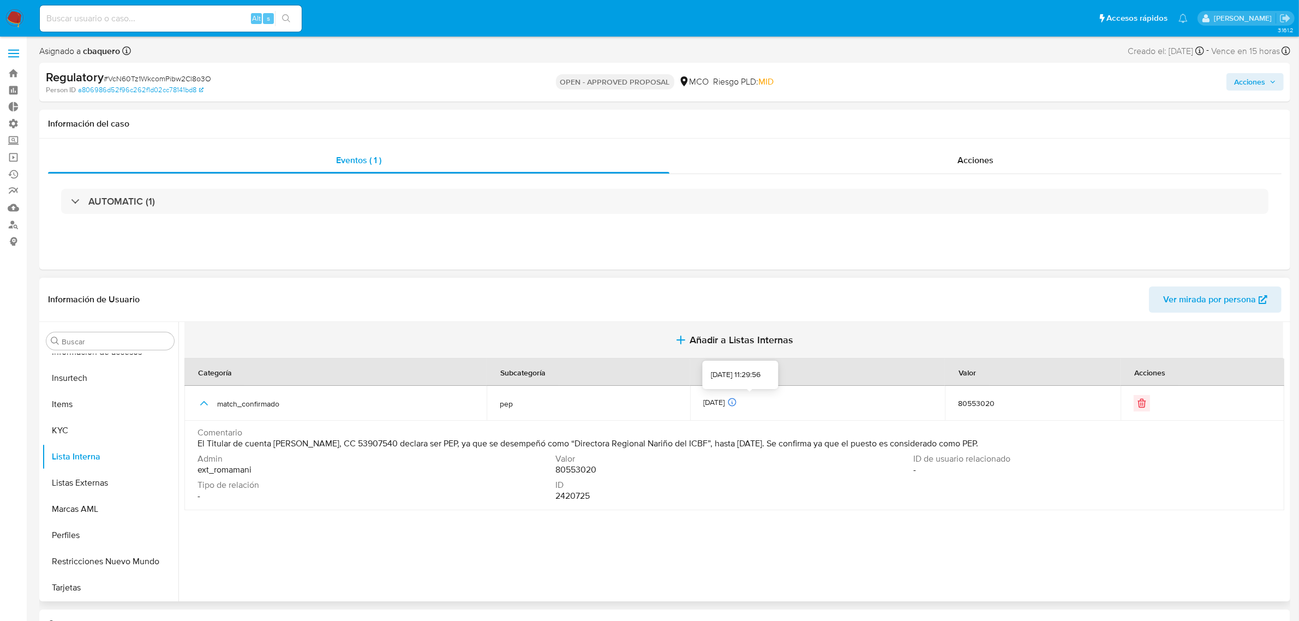
click at [751, 334] on span "Añadir a Listas Internas" at bounding box center [742, 340] width 104 height 12
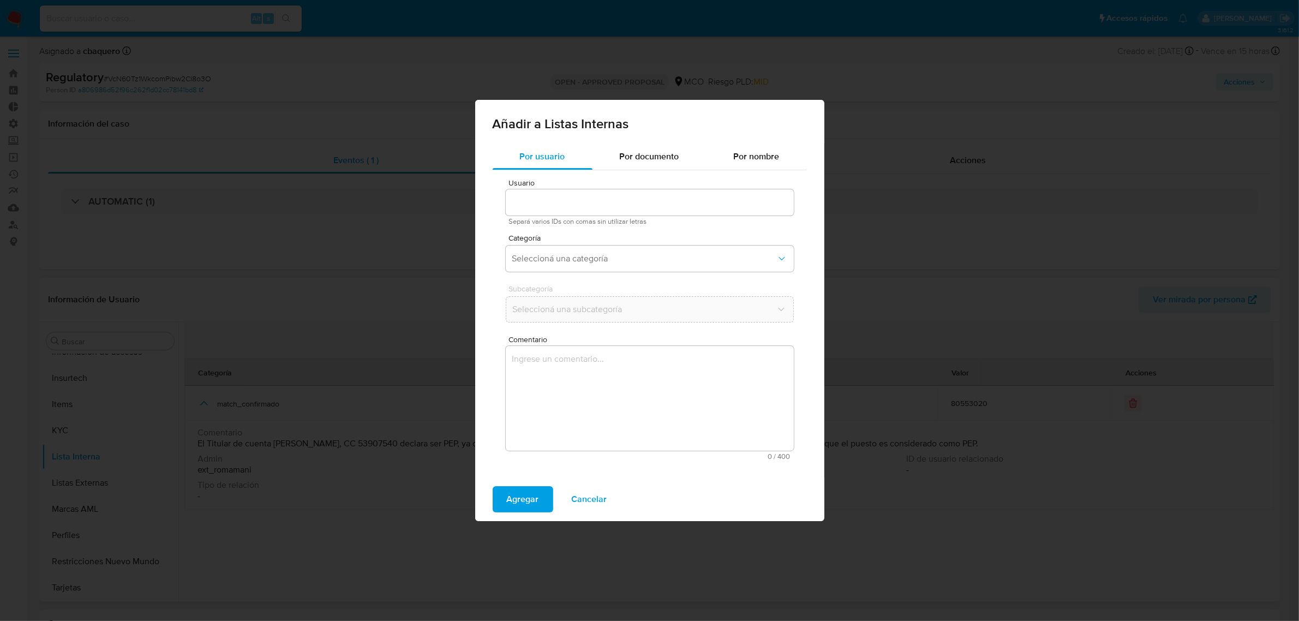
type input "80553020"
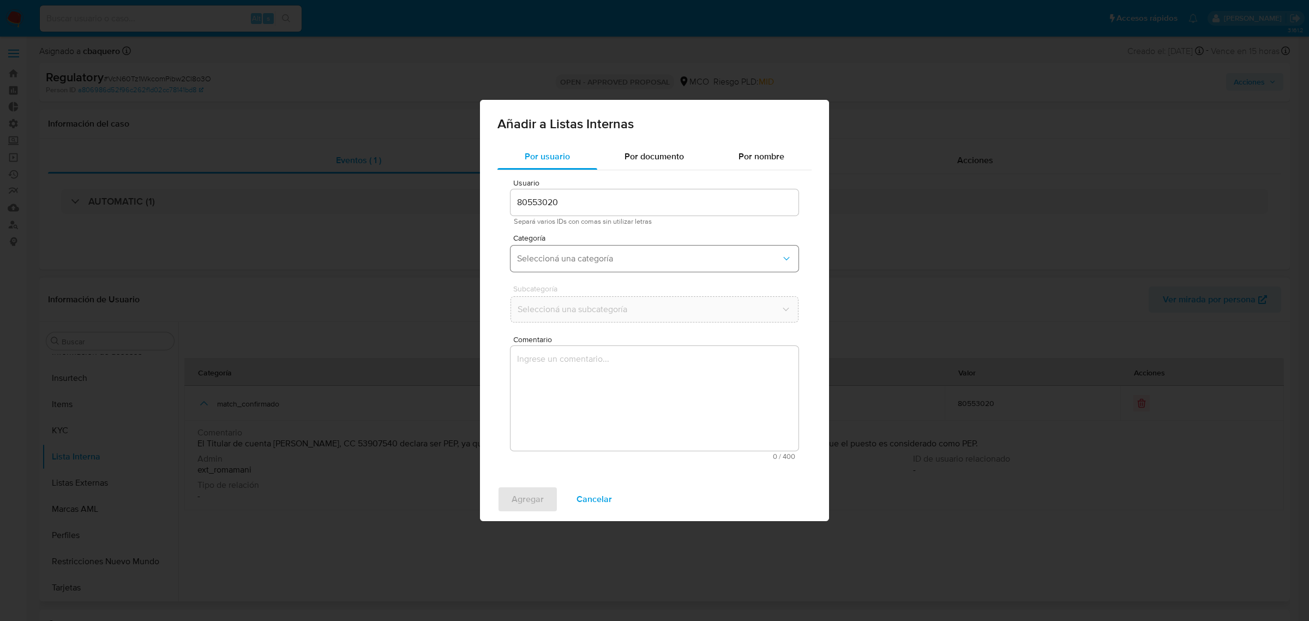
click at [596, 256] on span "Seleccioná una categoría" at bounding box center [649, 258] width 264 height 11
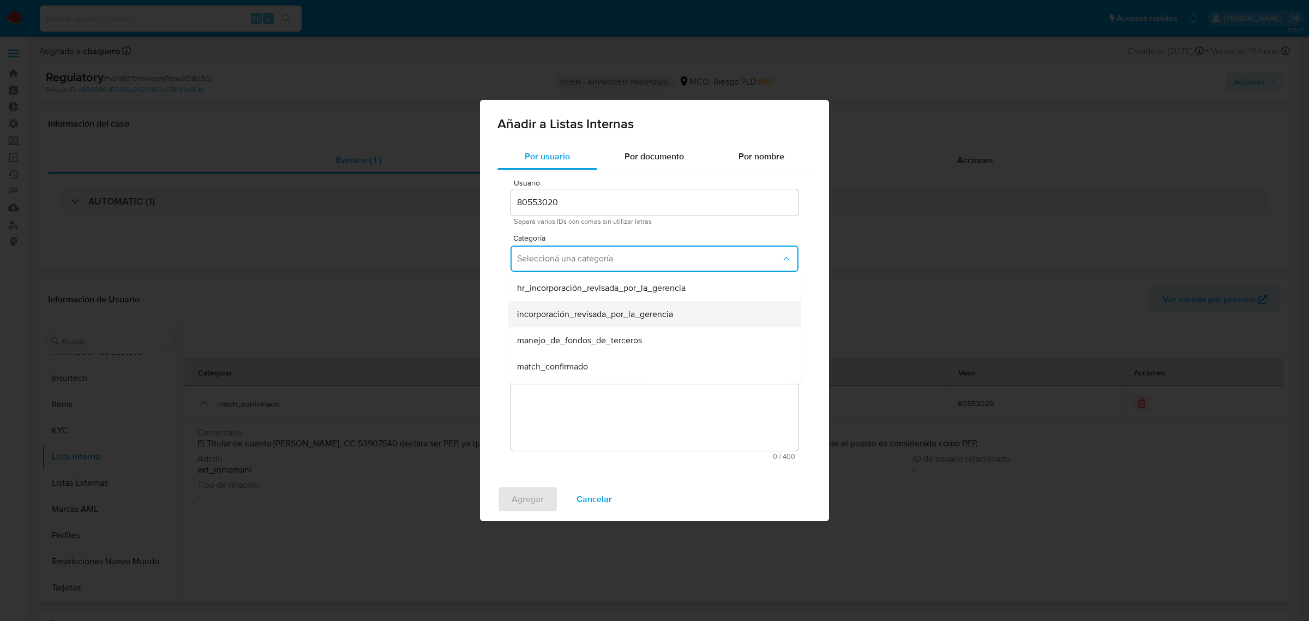
click at [549, 315] on span "incorporación_revisada_por_la_gerencia" at bounding box center [595, 314] width 156 height 11
click at [526, 312] on span "Seleccioná una subcategoría" at bounding box center [649, 309] width 264 height 11
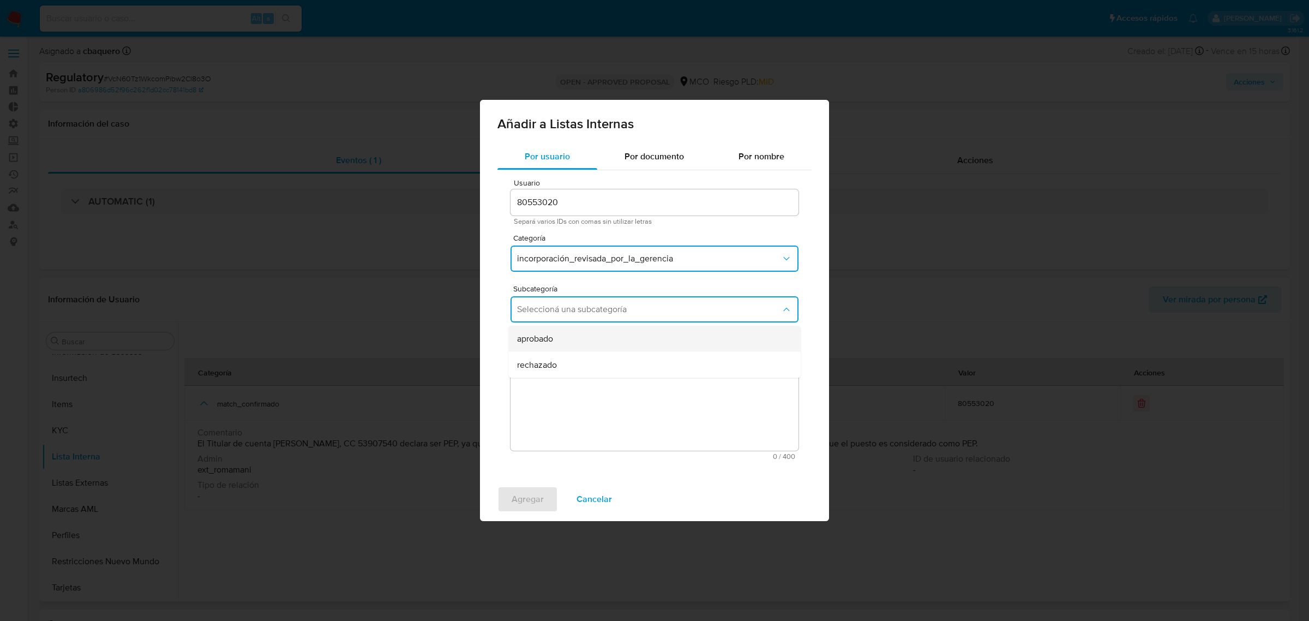
click at [531, 333] on span "aprobado" at bounding box center [535, 338] width 36 height 11
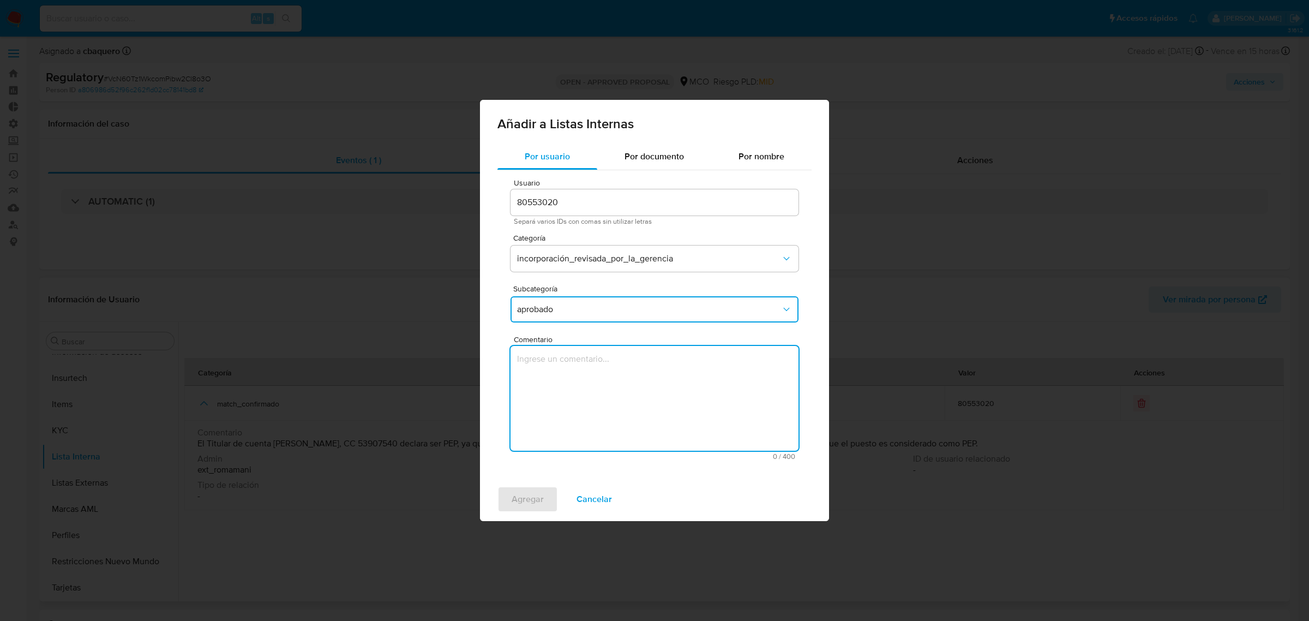
click at [607, 405] on textarea "Comentario" at bounding box center [655, 398] width 288 height 105
type textarea "Se aprueba vinculación de PEP al no encontrar evidencia de noticias negativas"
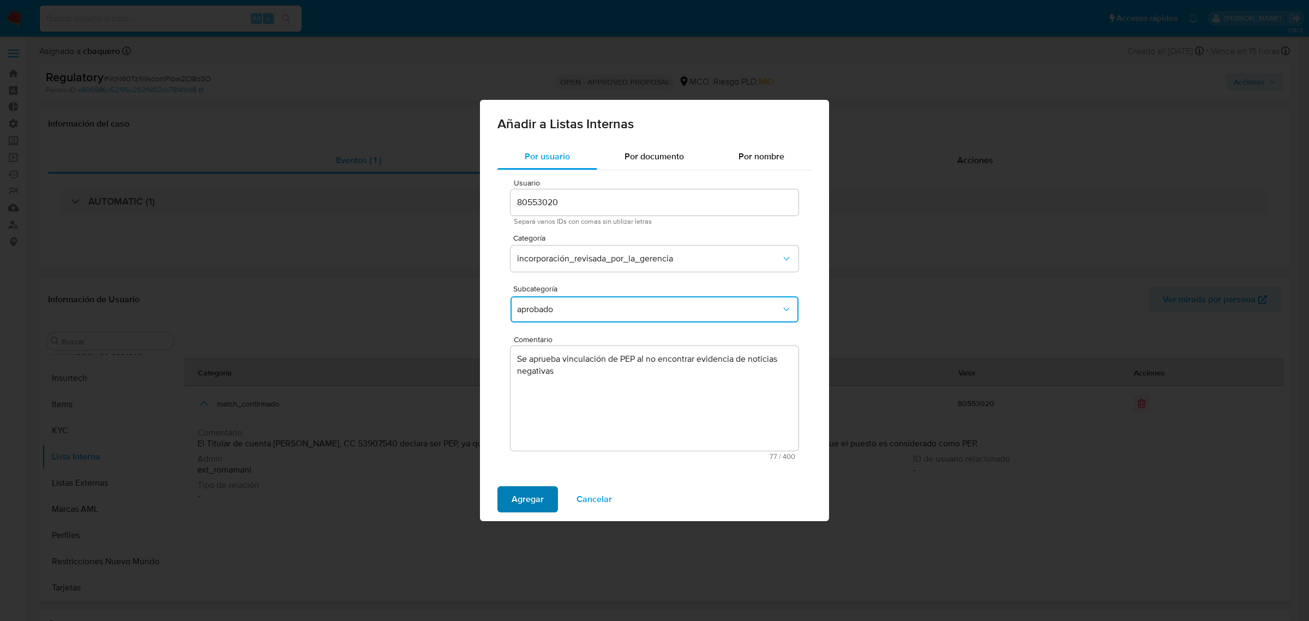
click at [519, 502] on span "Agregar" at bounding box center [528, 499] width 32 height 24
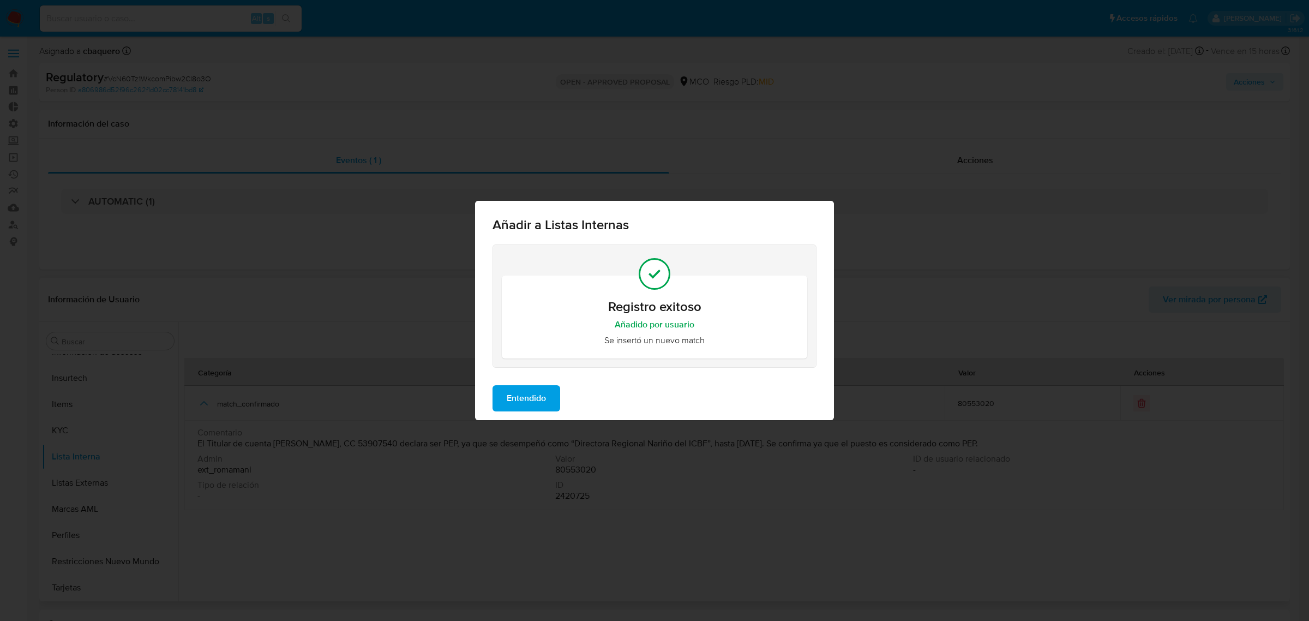
click at [527, 409] on span "Entendido" at bounding box center [526, 398] width 39 height 24
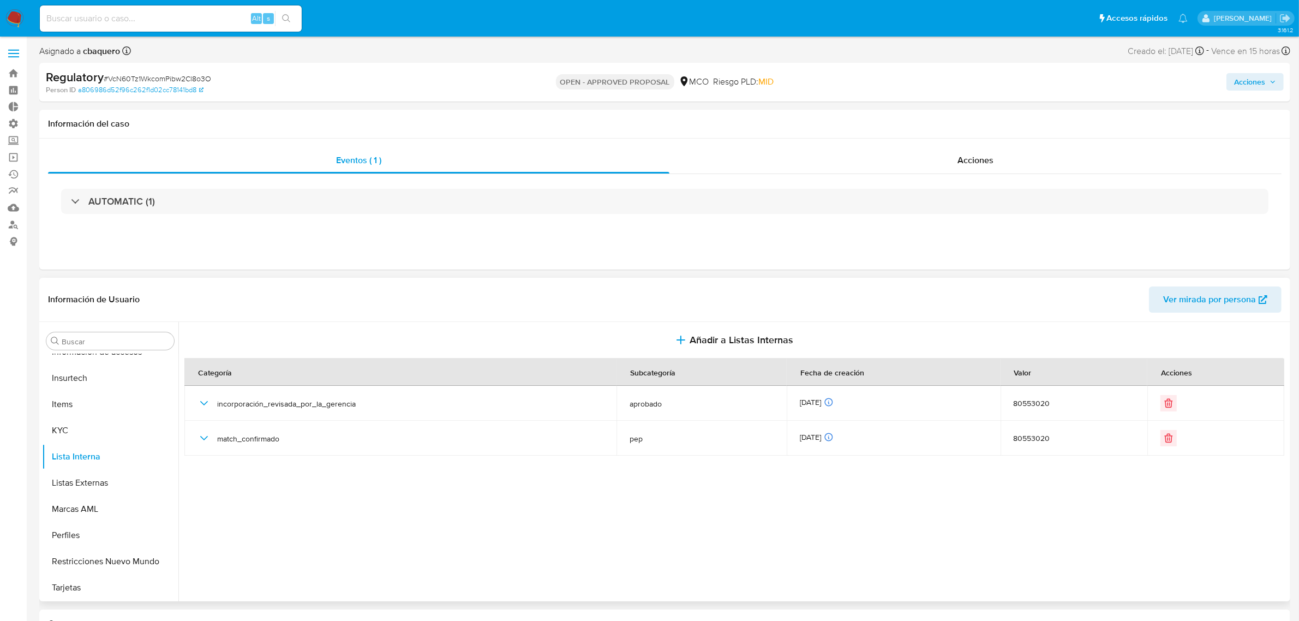
click at [1259, 82] on span "Acciones" at bounding box center [1249, 81] width 31 height 17
click at [955, 113] on span "Resolución del caso" at bounding box center [945, 116] width 78 height 13
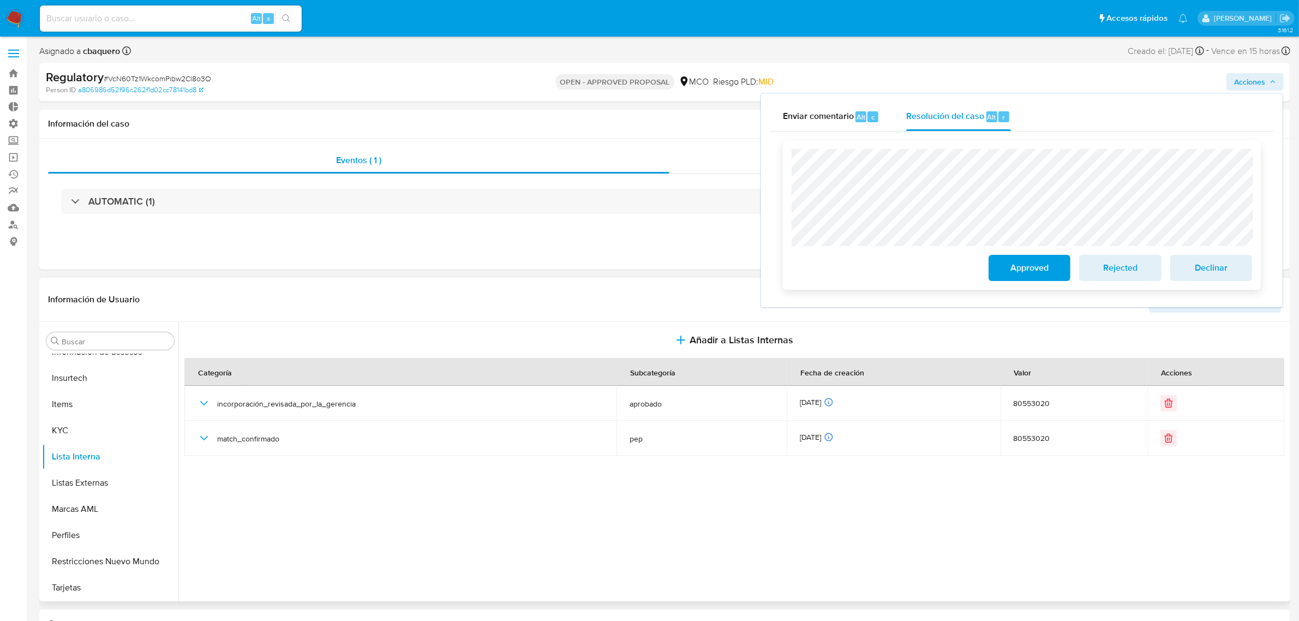
click at [1024, 275] on span "Approved" at bounding box center [1029, 268] width 53 height 24
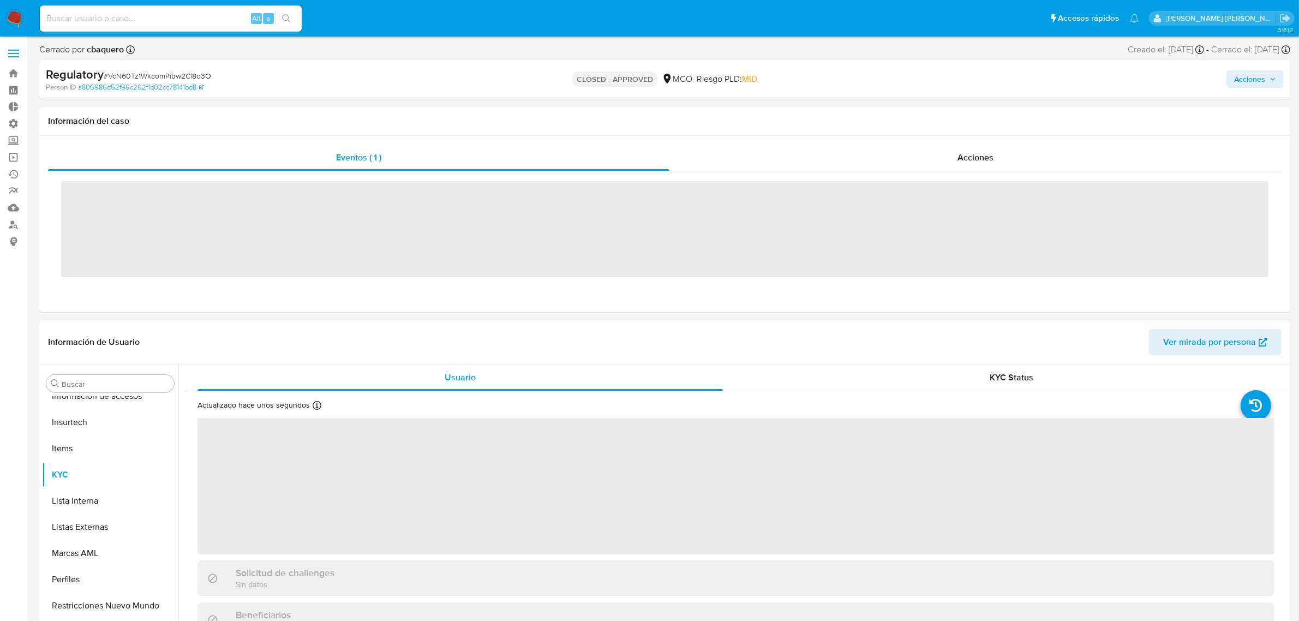
scroll to position [513, 0]
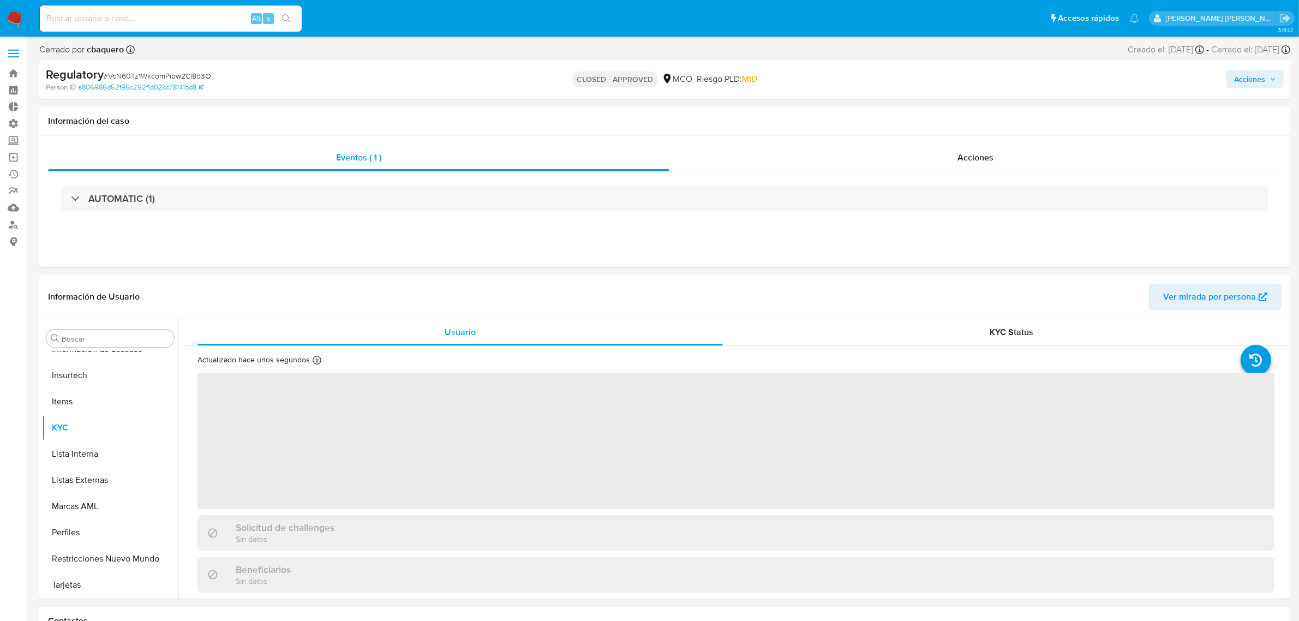
select select "10"
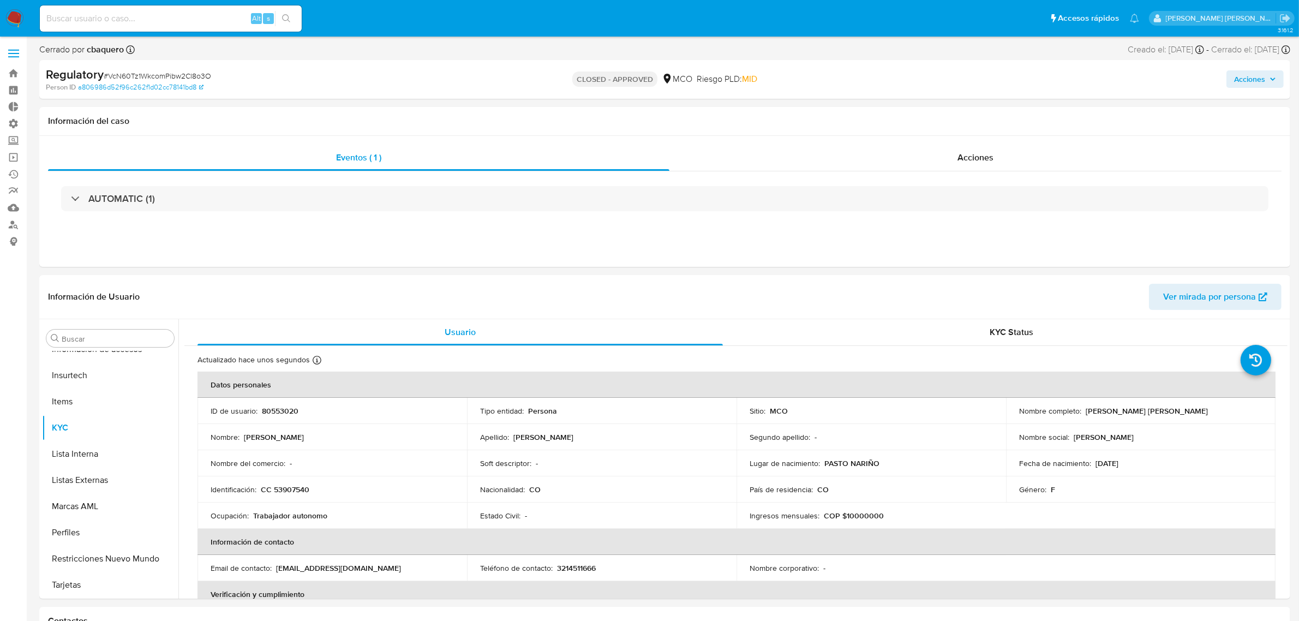
click at [20, 15] on img at bounding box center [14, 18] width 19 height 19
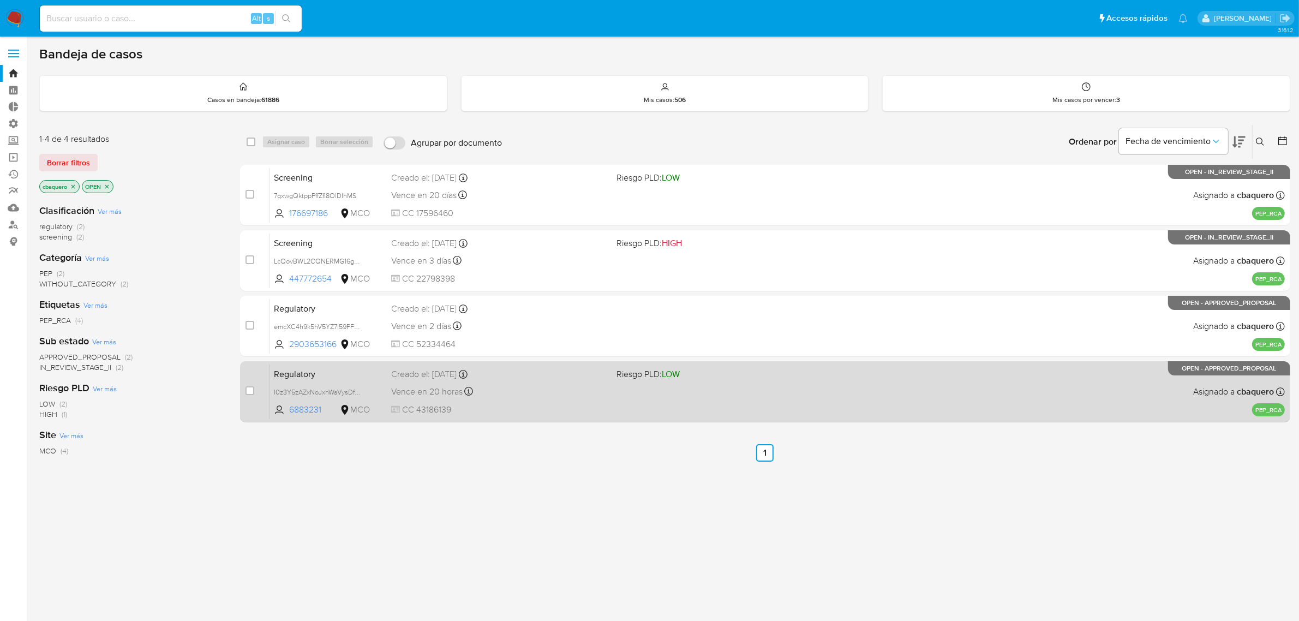
click at [521, 404] on span "CC 43186139" at bounding box center [499, 410] width 217 height 12
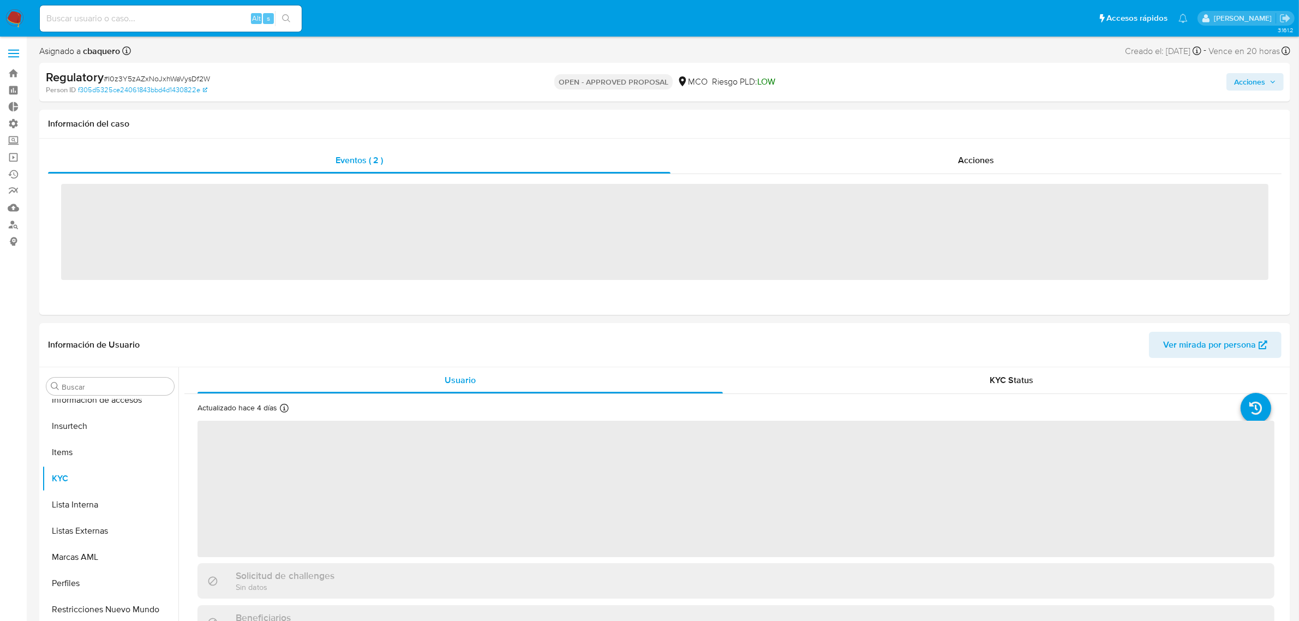
scroll to position [513, 0]
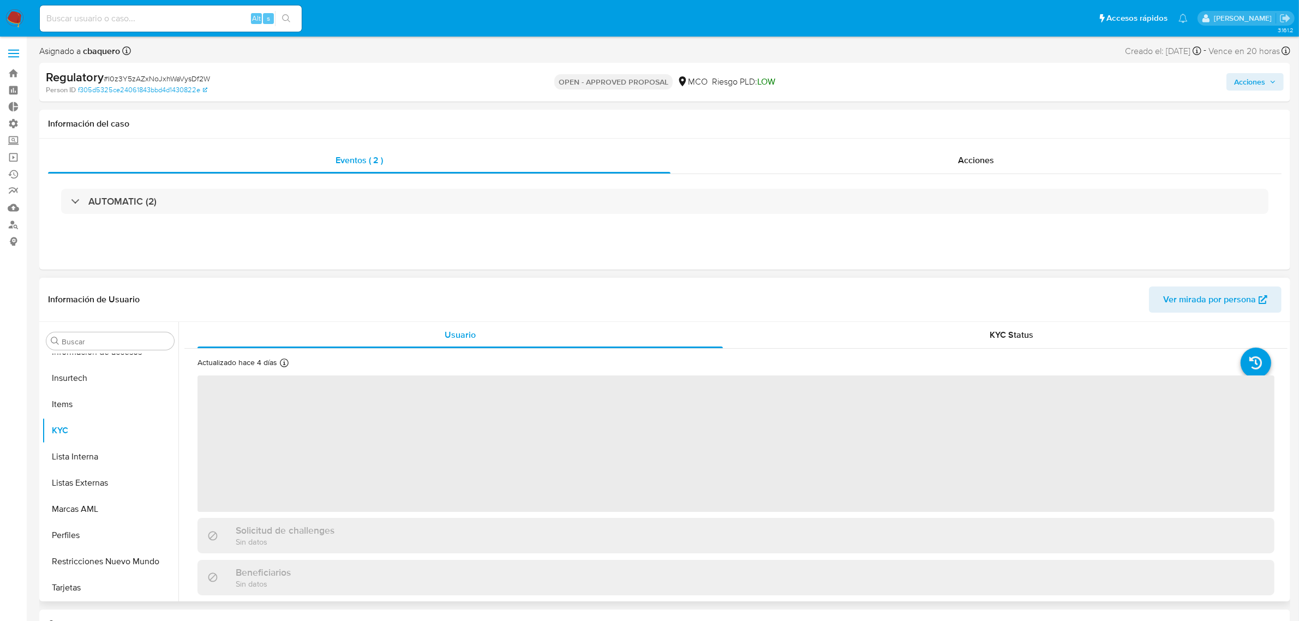
select select "10"
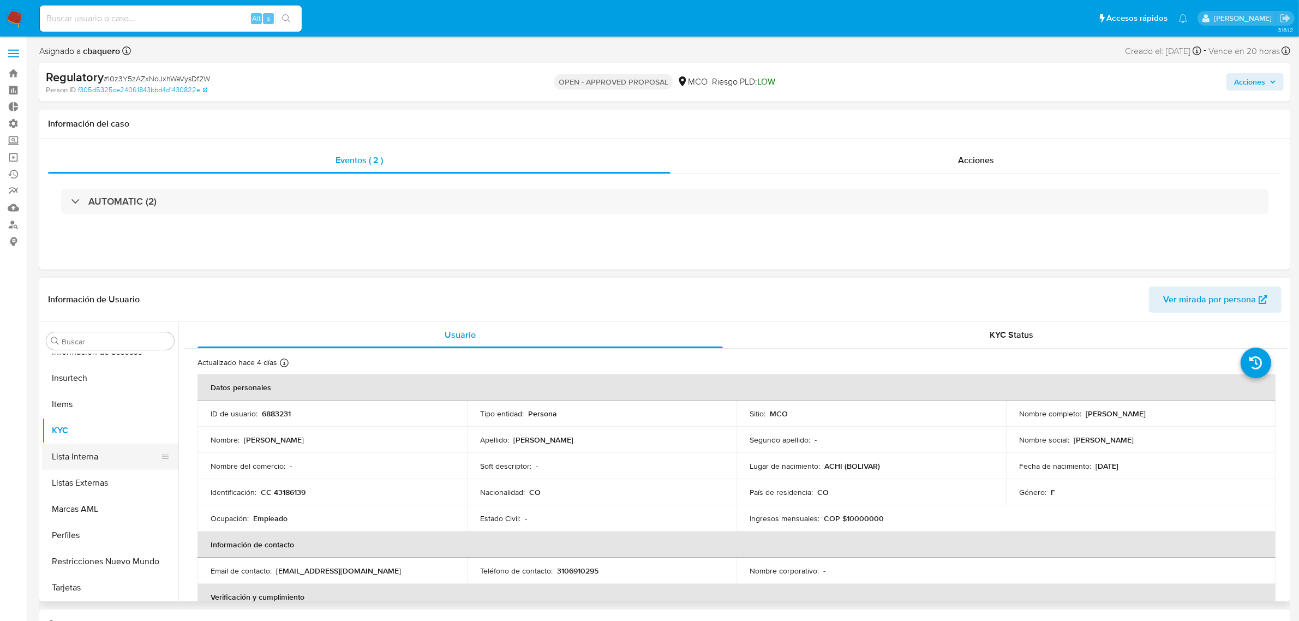
click at [67, 451] on button "Lista Interna" at bounding box center [106, 456] width 128 height 26
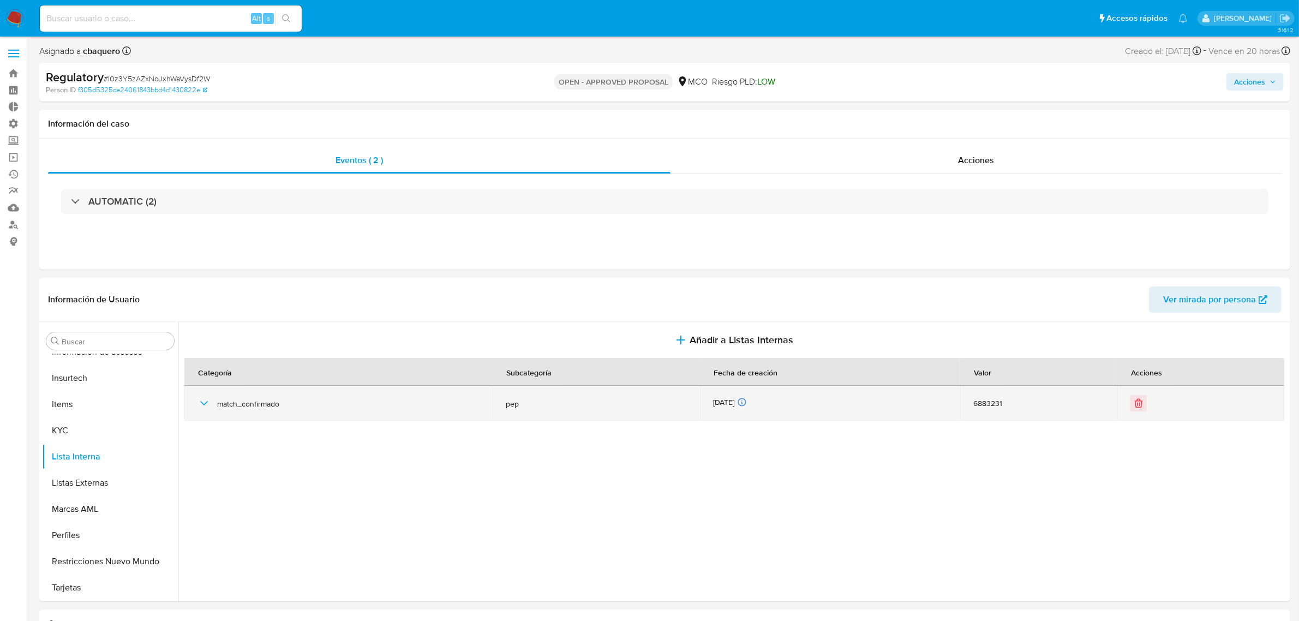
click at [203, 397] on icon "button" at bounding box center [203, 403] width 13 height 13
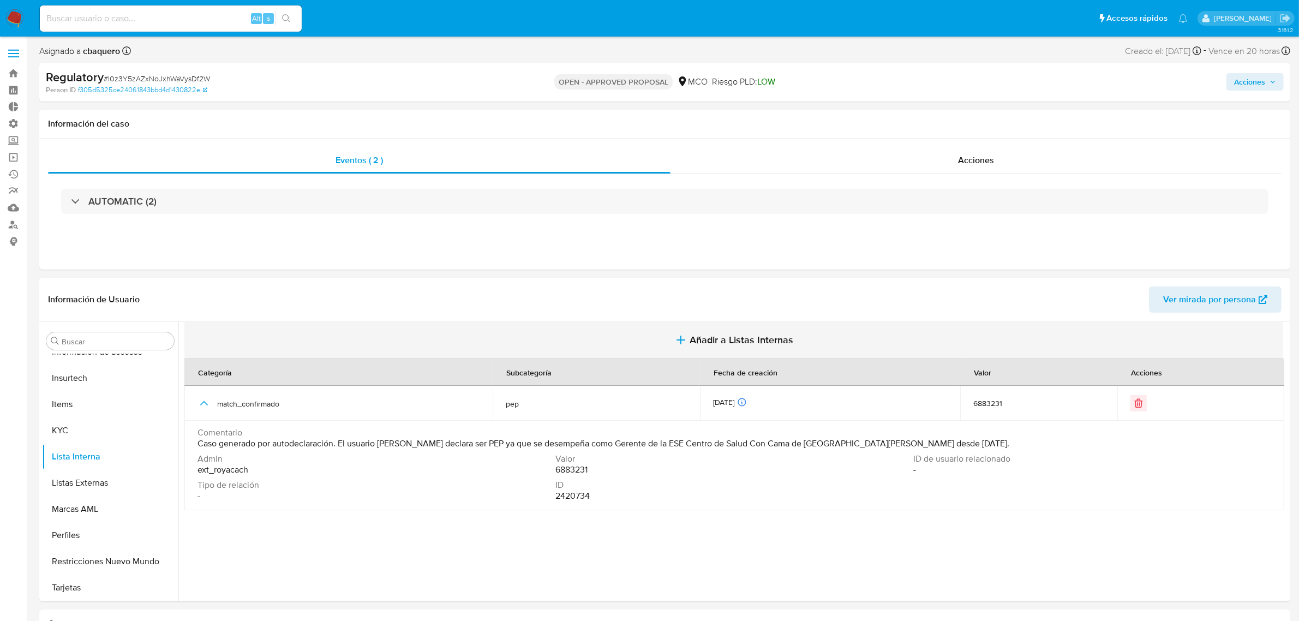
click at [712, 351] on button "Añadir a Listas Internas" at bounding box center [733, 340] width 1099 height 37
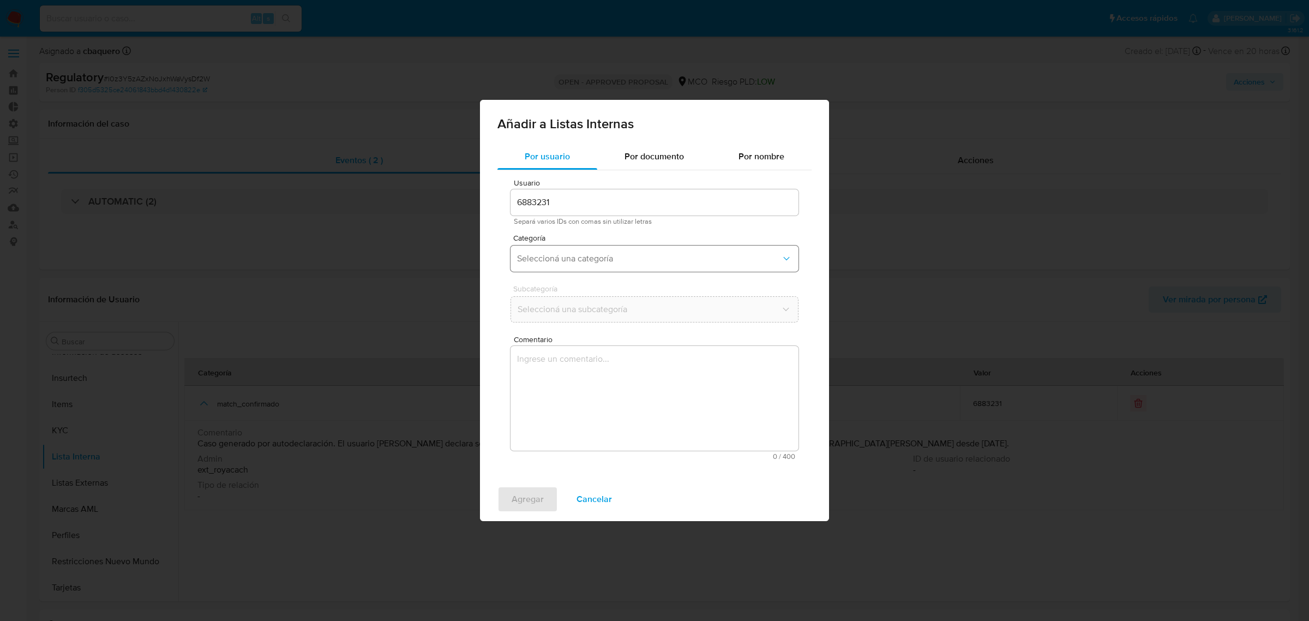
click at [563, 258] on span "Seleccioná una categoría" at bounding box center [649, 258] width 264 height 11
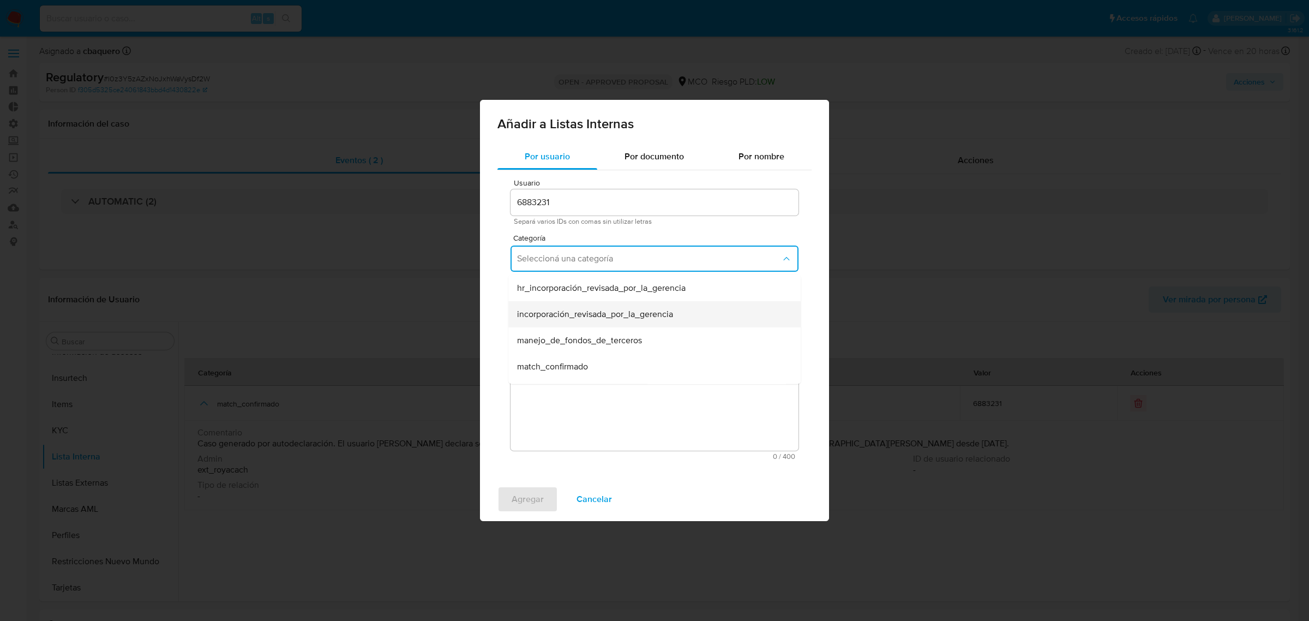
click at [558, 313] on span "incorporación_revisada_por_la_gerencia" at bounding box center [595, 314] width 156 height 11
click at [549, 309] on span "Seleccioná una subcategoría" at bounding box center [649, 309] width 264 height 11
click at [557, 327] on div "aprobado" at bounding box center [651, 339] width 268 height 26
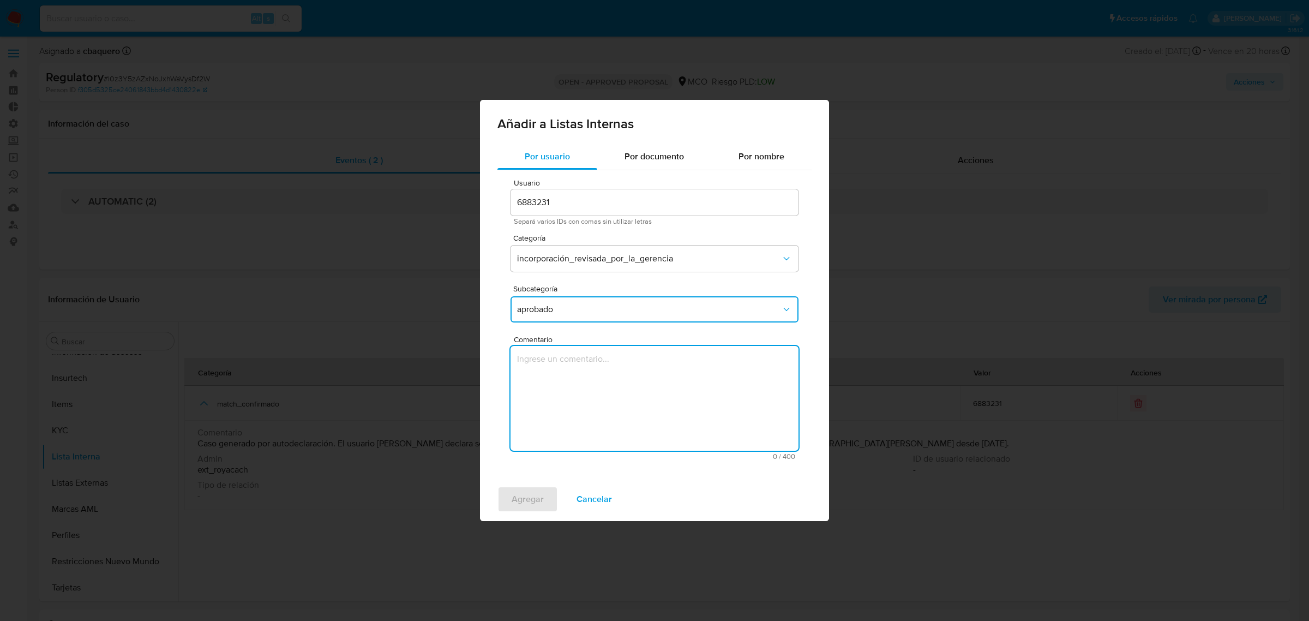
click at [590, 425] on textarea "Comentario" at bounding box center [655, 398] width 288 height 105
type textarea "Se aprueba vinculación de PEP al no encontrar evidencia de noticias negativas"
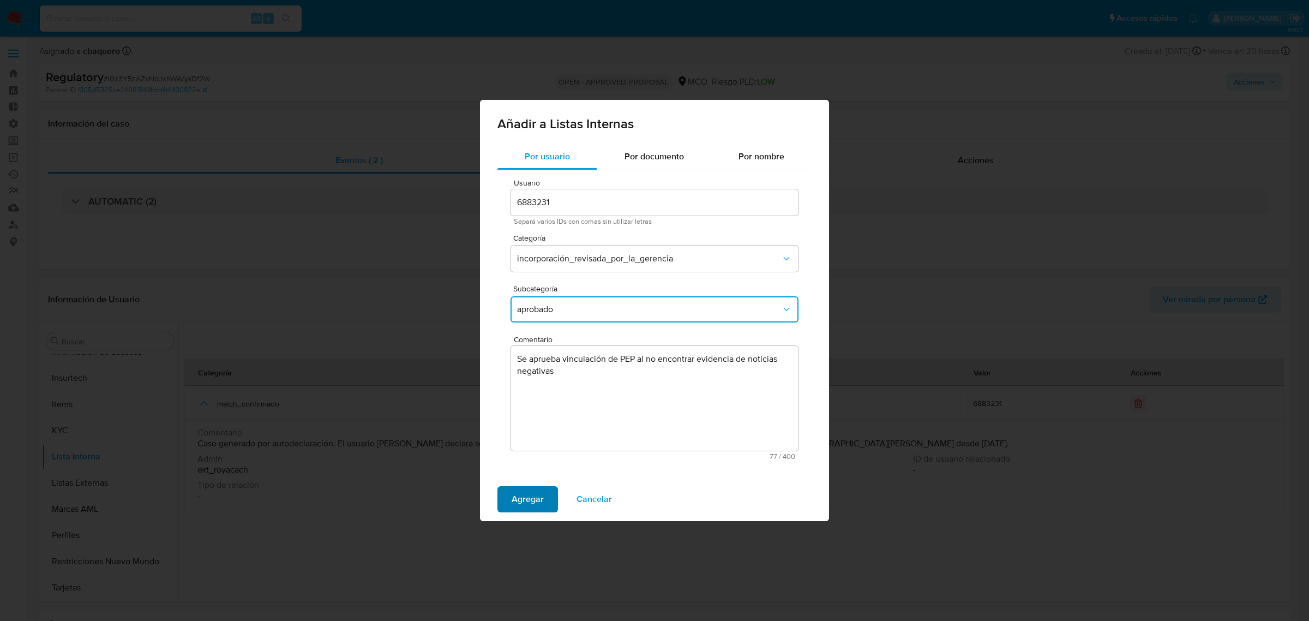
click at [514, 492] on span "Agregar" at bounding box center [528, 499] width 32 height 24
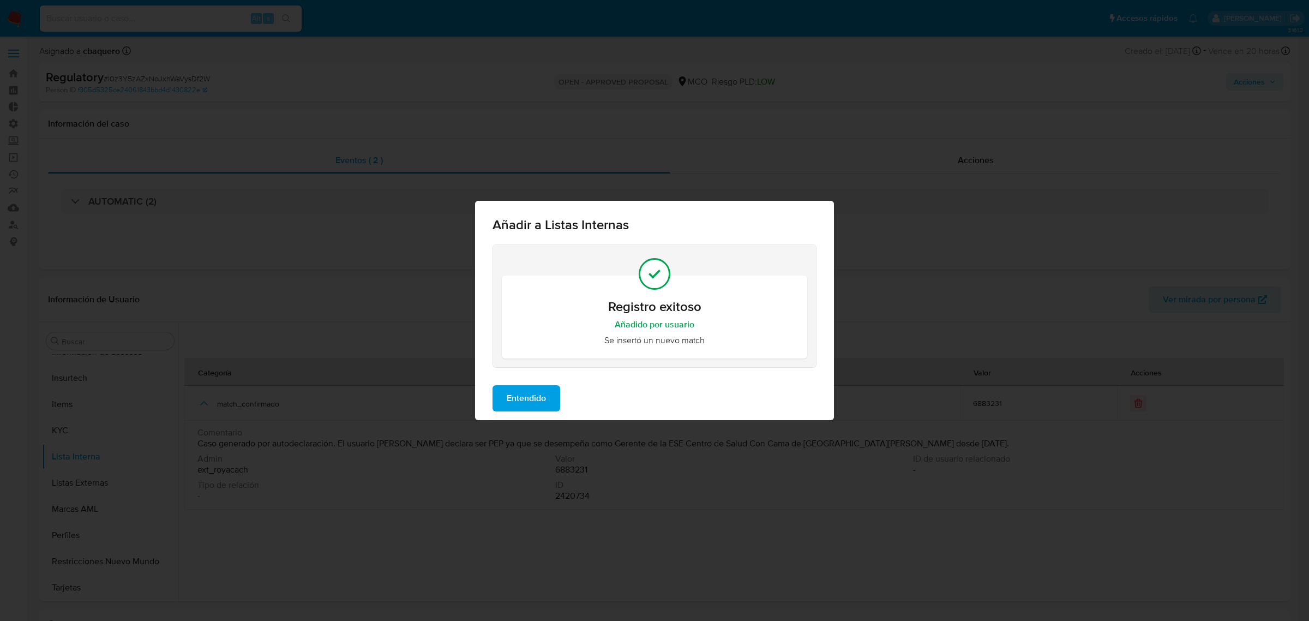
click at [535, 389] on span "Entendido" at bounding box center [526, 398] width 39 height 24
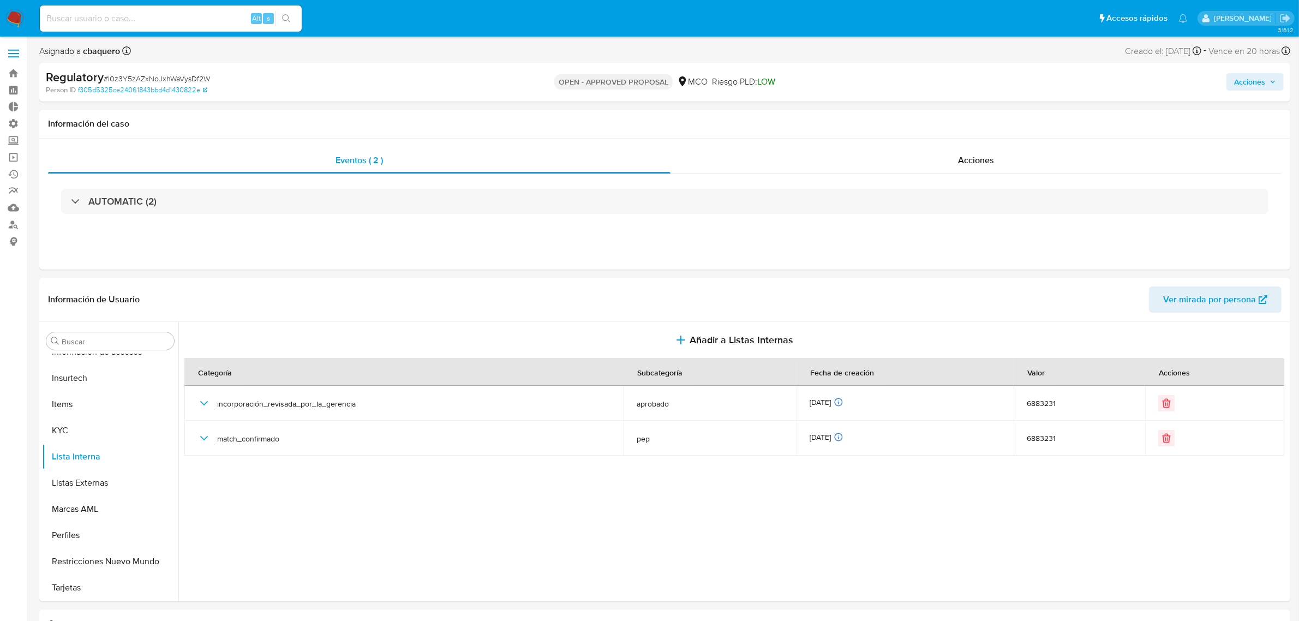
click at [1243, 80] on span "Acciones" at bounding box center [1249, 81] width 31 height 17
click at [926, 120] on span "Resolución del caso" at bounding box center [945, 116] width 78 height 13
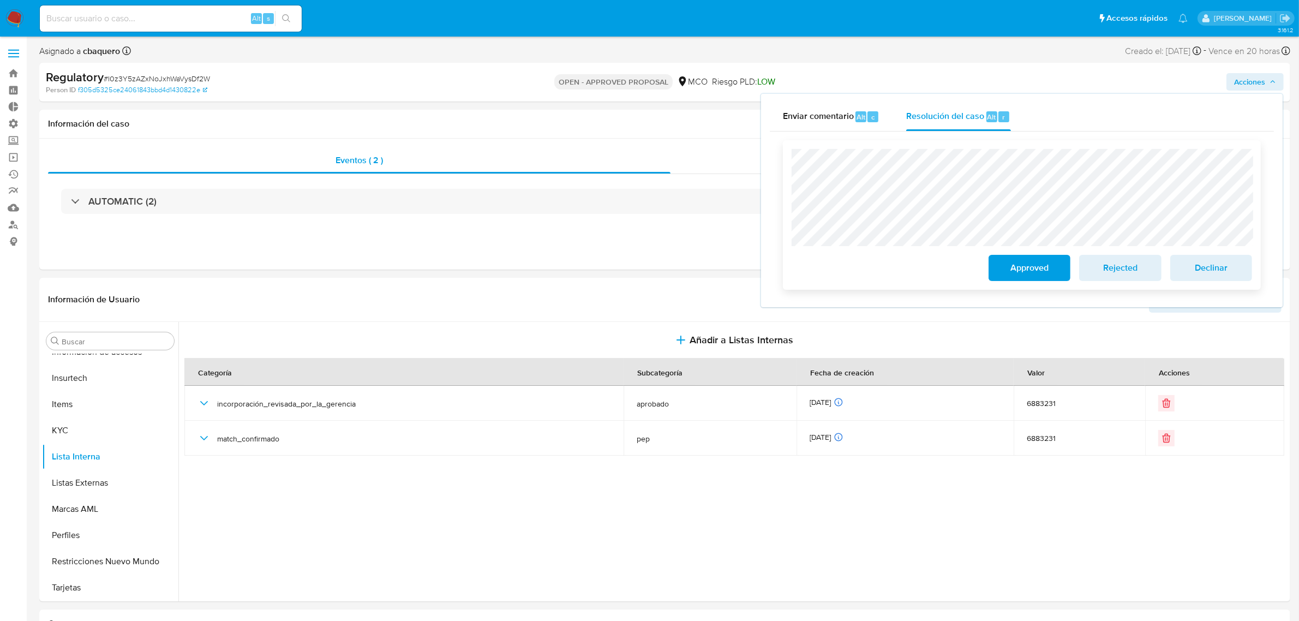
click at [1016, 270] on span "Approved" at bounding box center [1029, 268] width 53 height 24
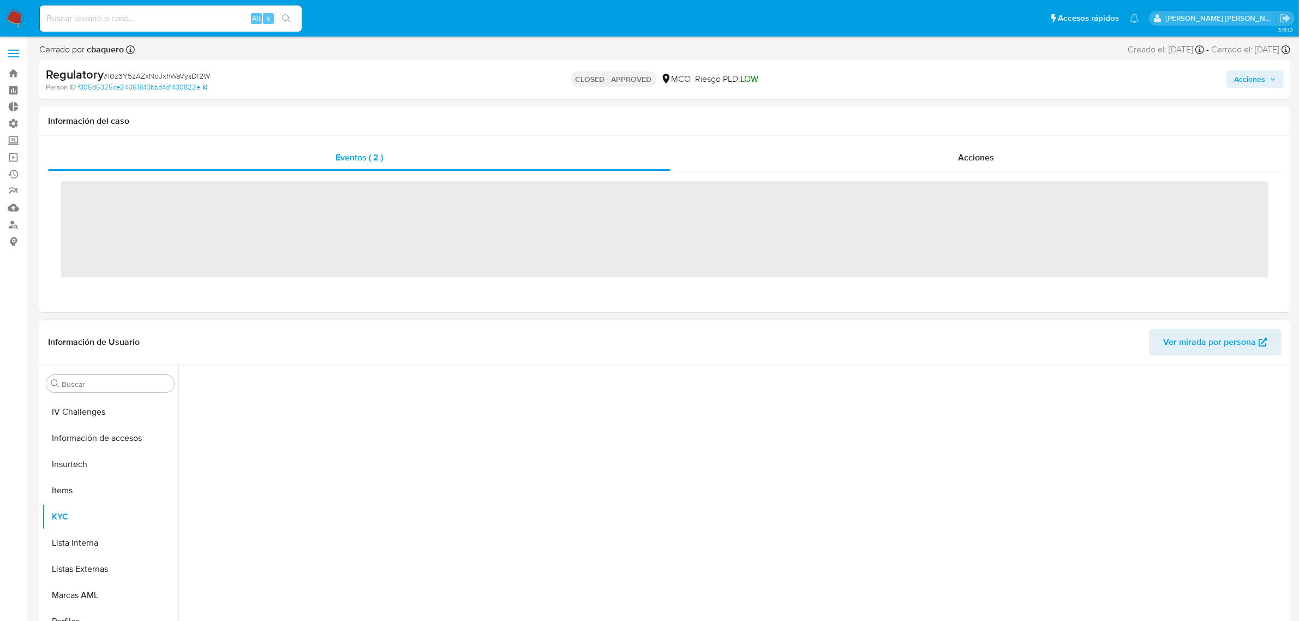
scroll to position [513, 0]
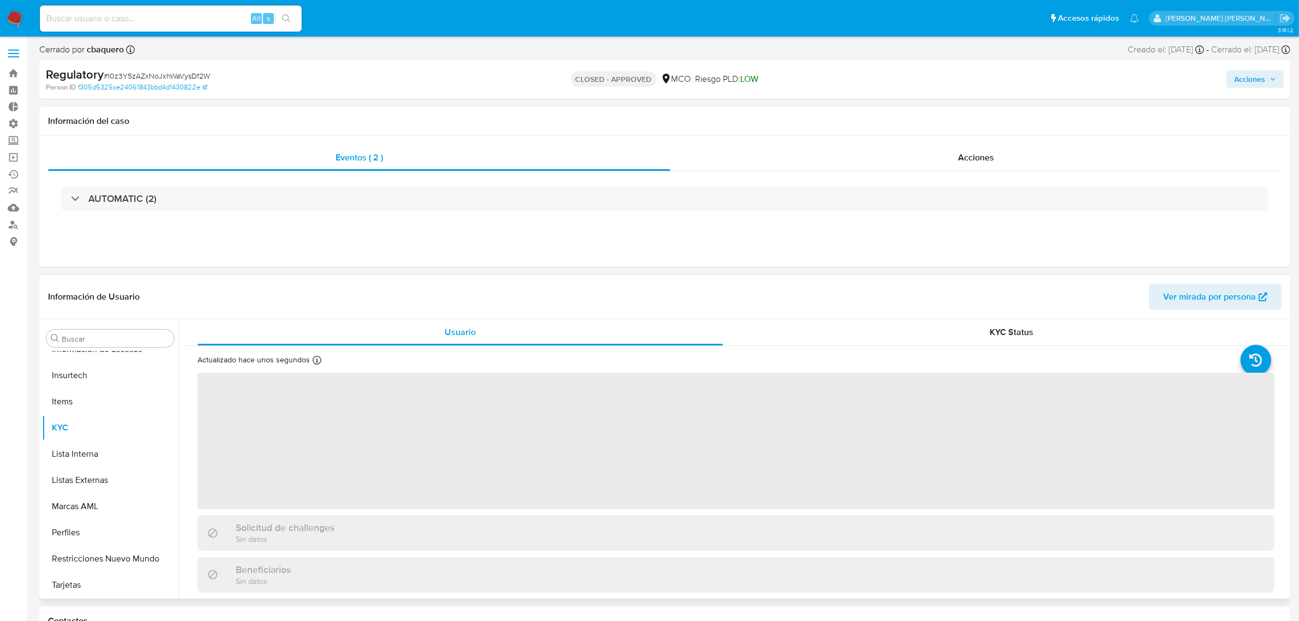
select select "10"
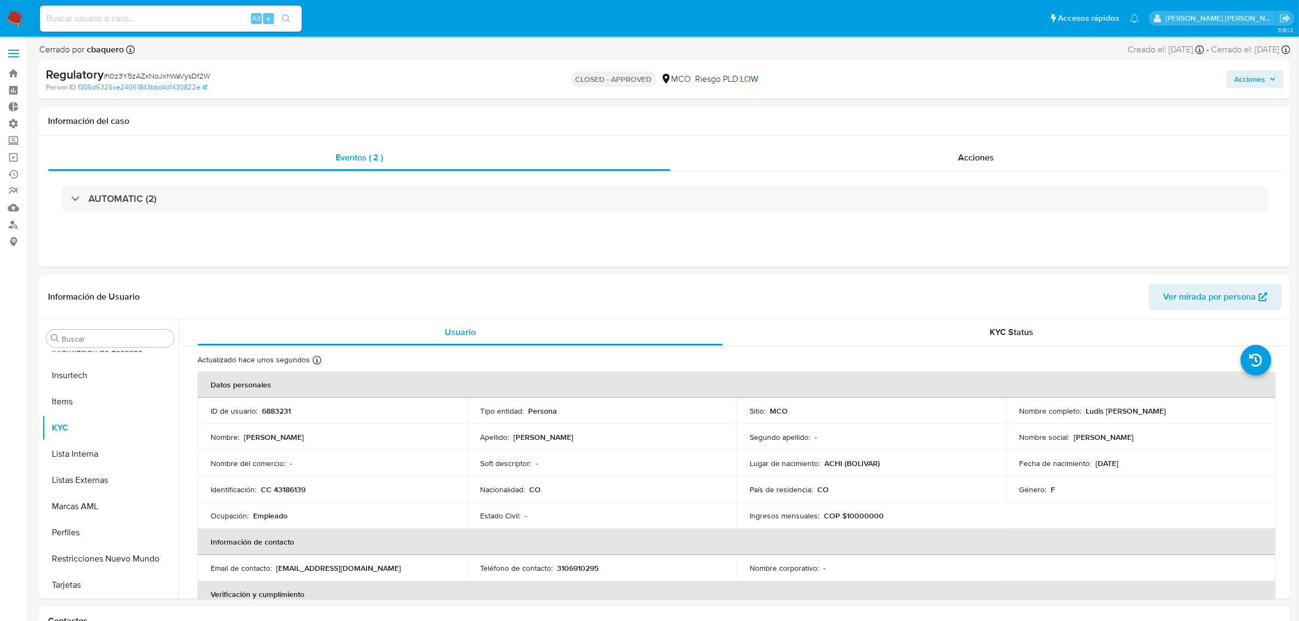
click at [15, 10] on img at bounding box center [14, 18] width 19 height 19
